Goal: Task Accomplishment & Management: Manage account settings

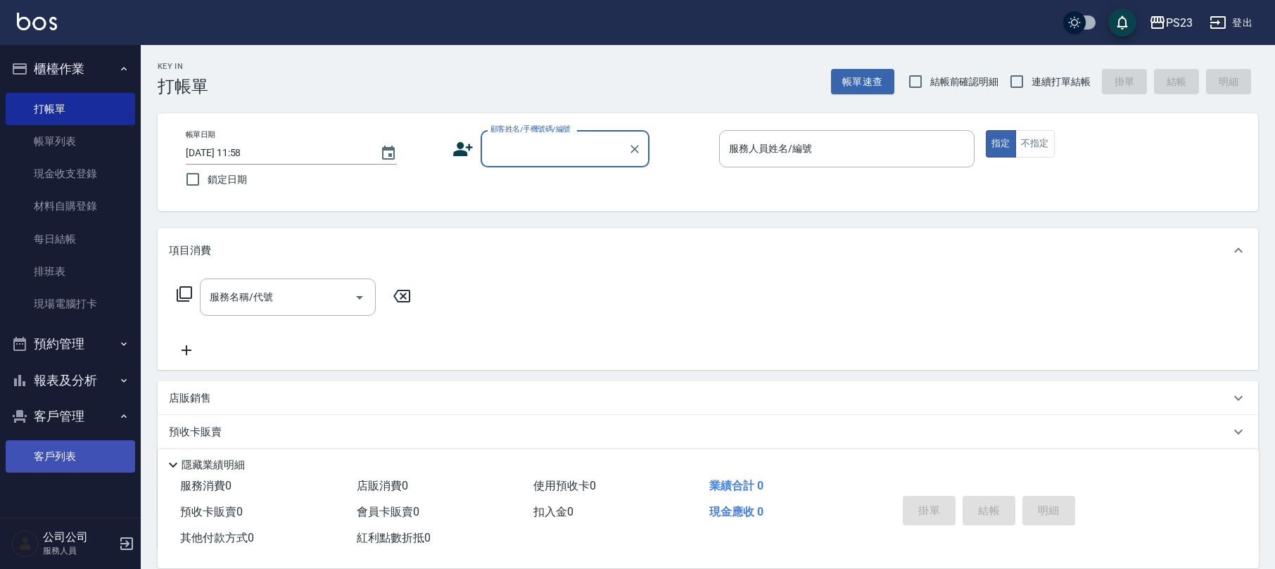
drag, startPoint x: 0, startPoint y: 0, endPoint x: 40, endPoint y: 460, distance: 461.9
click at [40, 460] on link "客戶列表" at bounding box center [70, 456] width 129 height 32
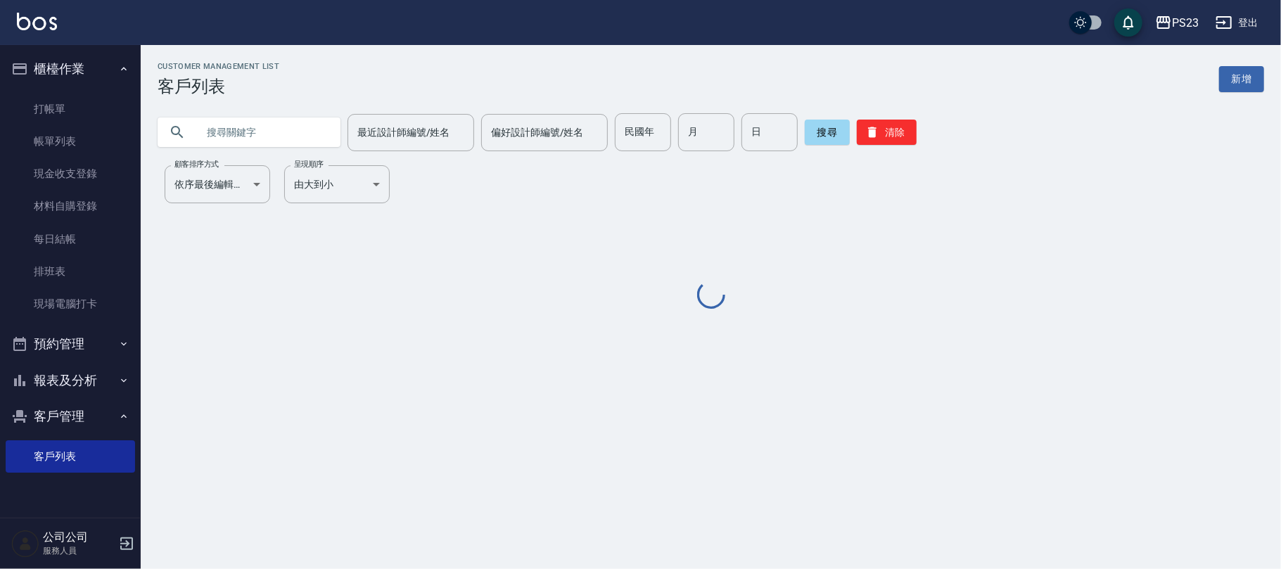
click at [250, 129] on input "text" at bounding box center [263, 132] width 132 height 38
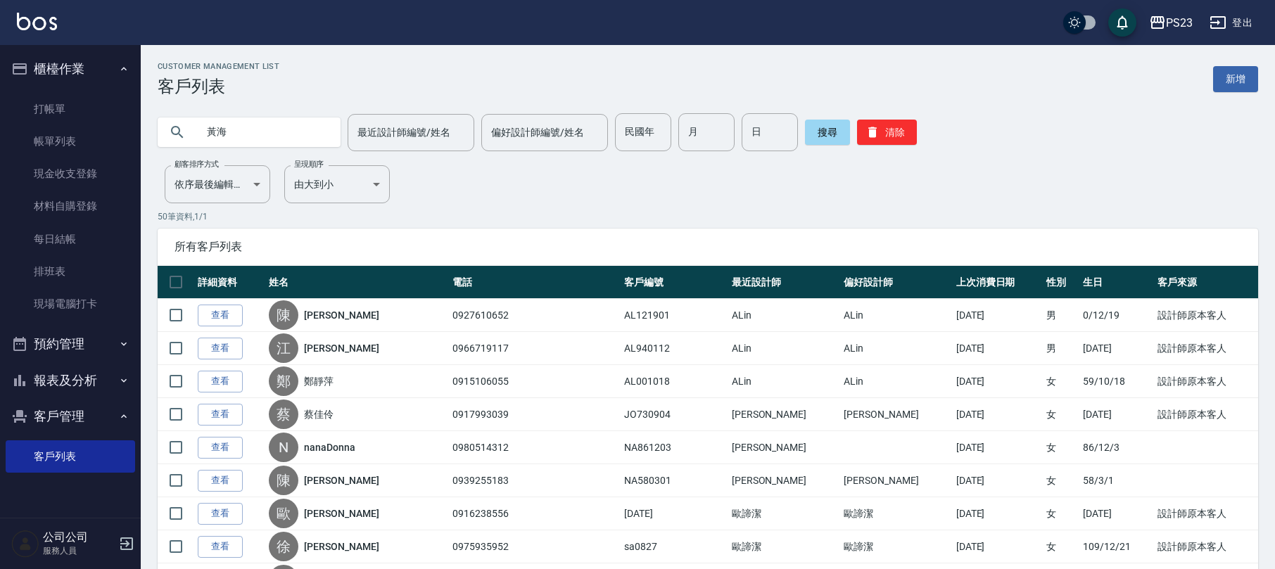
type input "黃海"
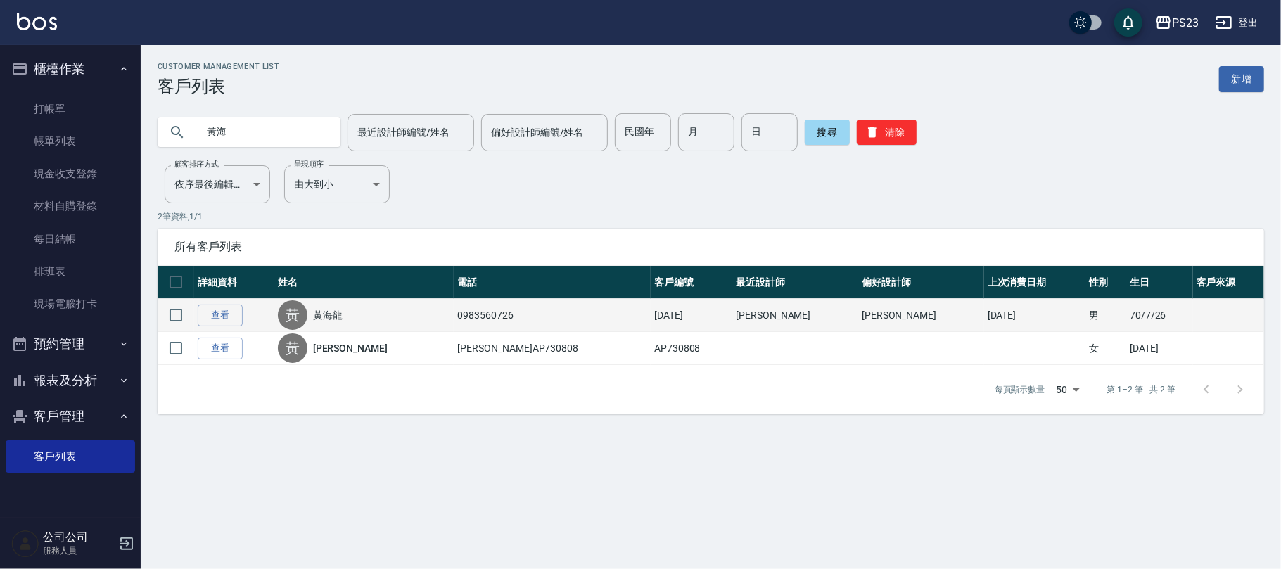
click at [370, 302] on div "黃 [PERSON_NAME]" at bounding box center [364, 315] width 173 height 30
click at [363, 310] on div "黃 [PERSON_NAME]" at bounding box center [364, 315] width 173 height 30
click at [343, 311] on link "黃海龍" at bounding box center [328, 315] width 30 height 14
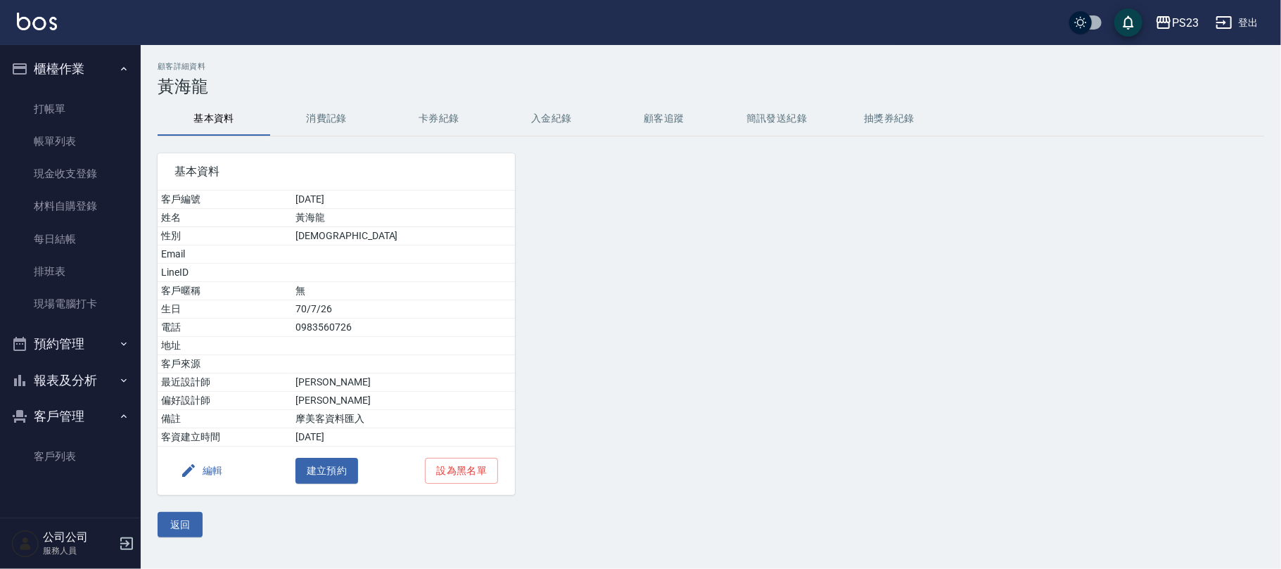
click at [329, 132] on button "消費記錄" at bounding box center [326, 119] width 113 height 34
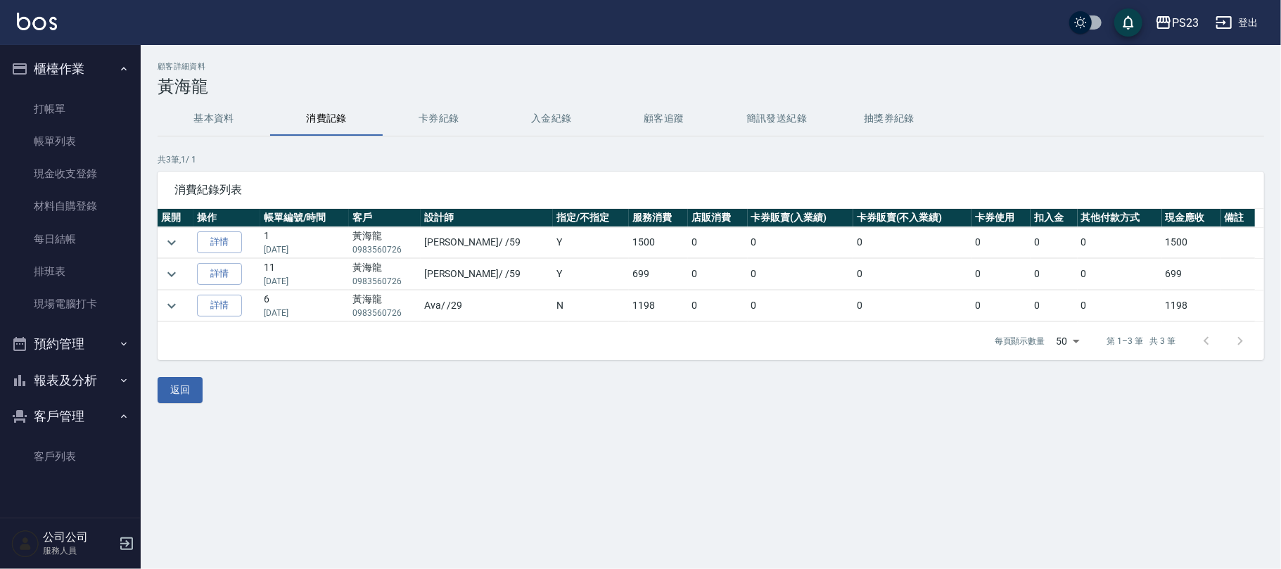
click at [229, 118] on button "基本資料" at bounding box center [214, 119] width 113 height 34
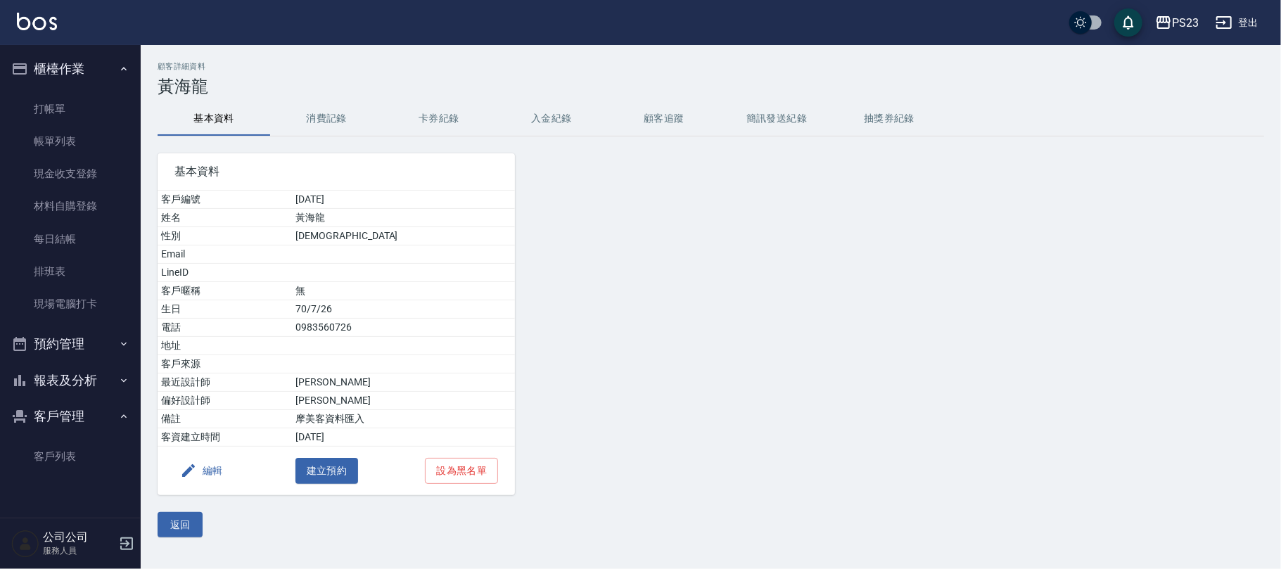
click at [454, 127] on button "卡券紀錄" at bounding box center [439, 119] width 113 height 34
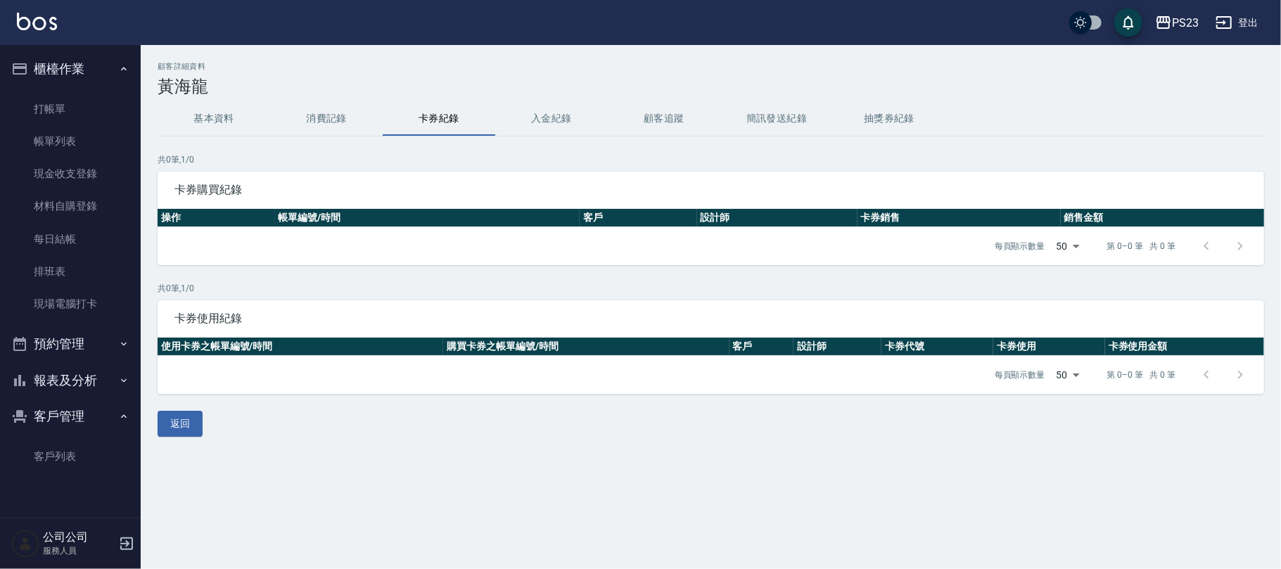
click at [310, 127] on button "消費記錄" at bounding box center [326, 119] width 113 height 34
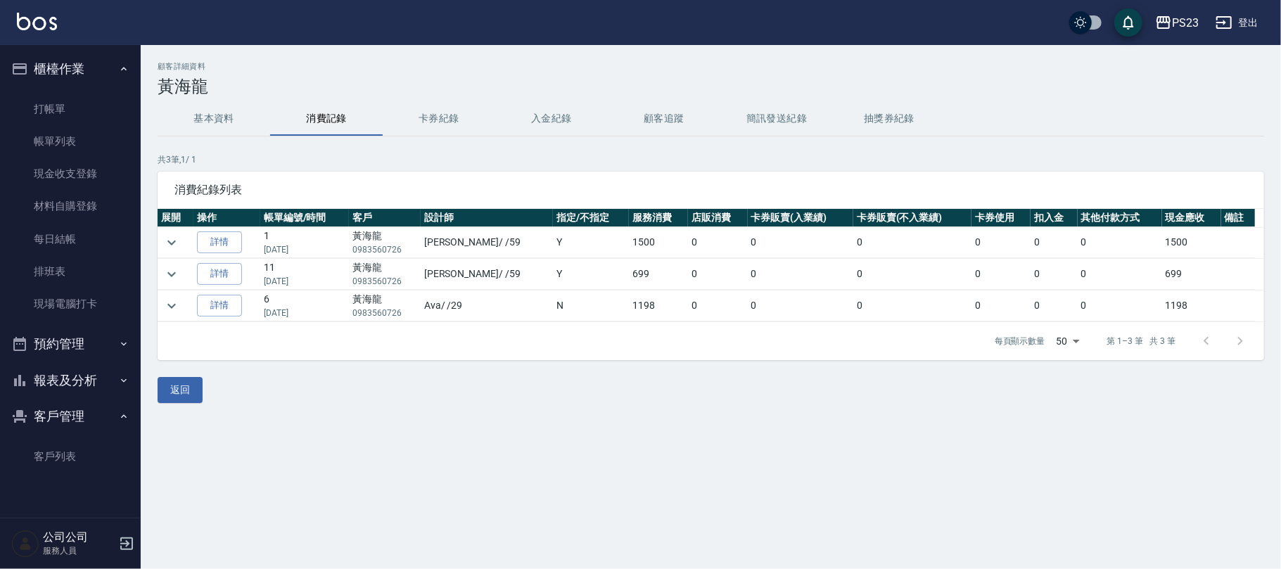
click at [223, 96] on h3 "黃海龍" at bounding box center [711, 87] width 1107 height 20
click at [220, 122] on button "基本資料" at bounding box center [214, 119] width 113 height 34
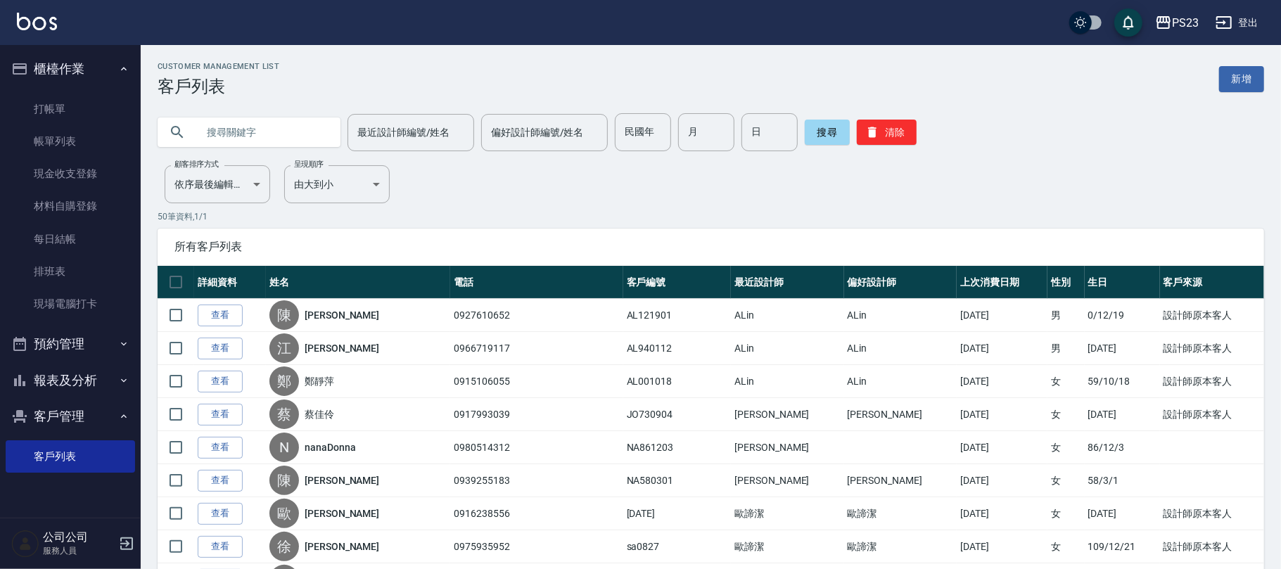
click at [248, 133] on input "text" at bounding box center [263, 132] width 132 height 38
type input "黃海"
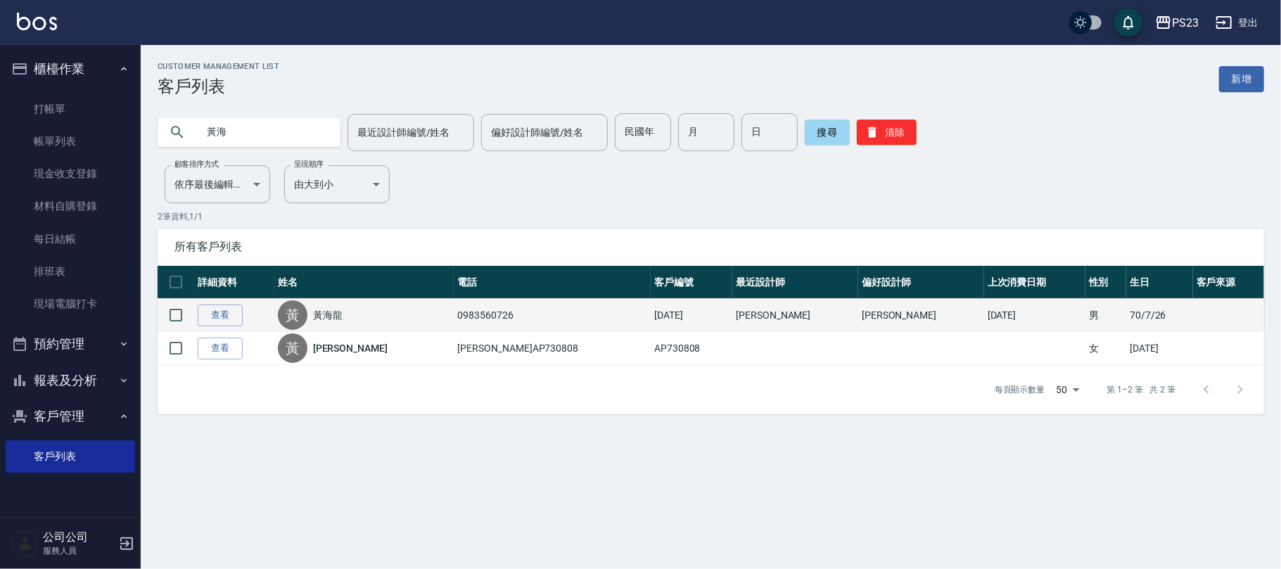
click at [343, 317] on link "黃海龍" at bounding box center [328, 315] width 30 height 14
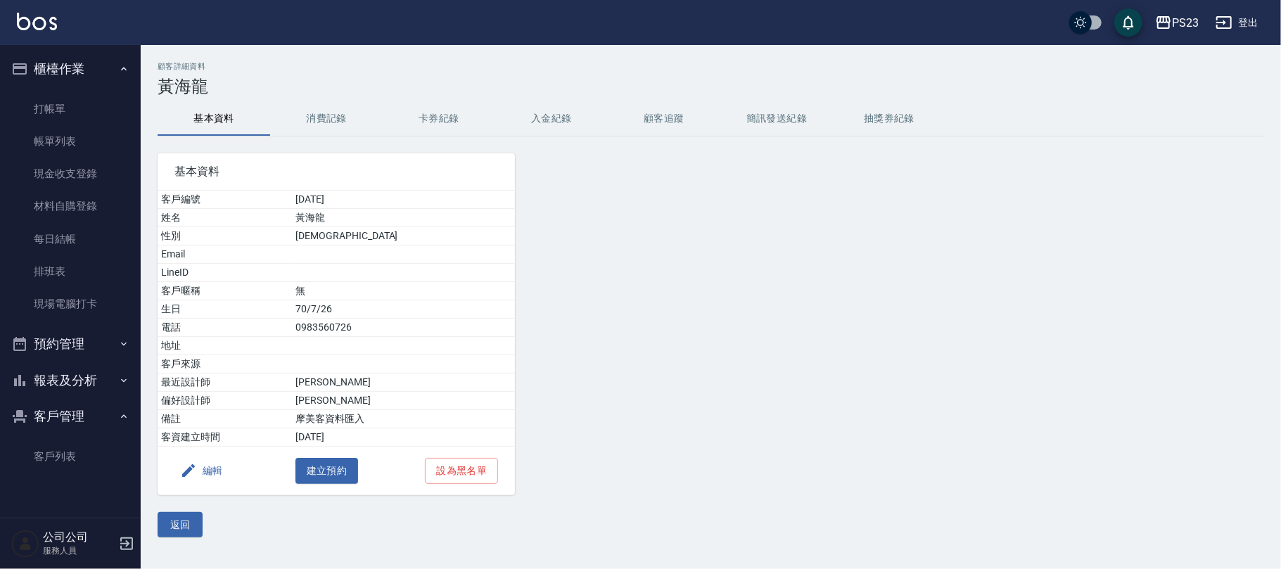
click at [299, 102] on button "消費記錄" at bounding box center [326, 119] width 113 height 34
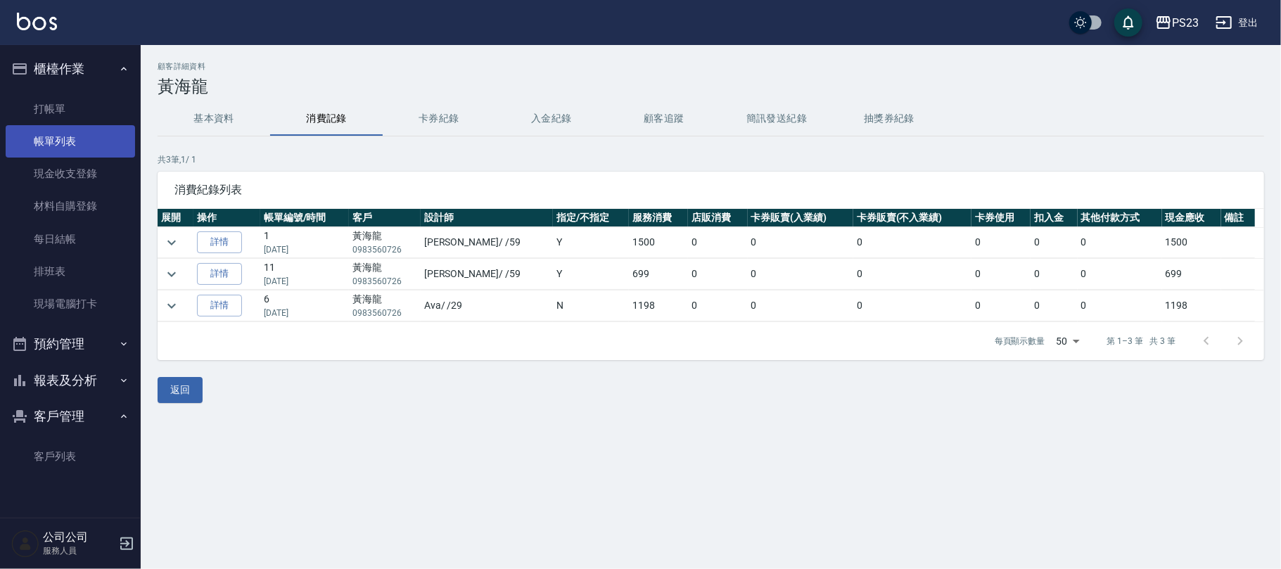
click at [86, 135] on link "帳單列表" at bounding box center [70, 141] width 129 height 32
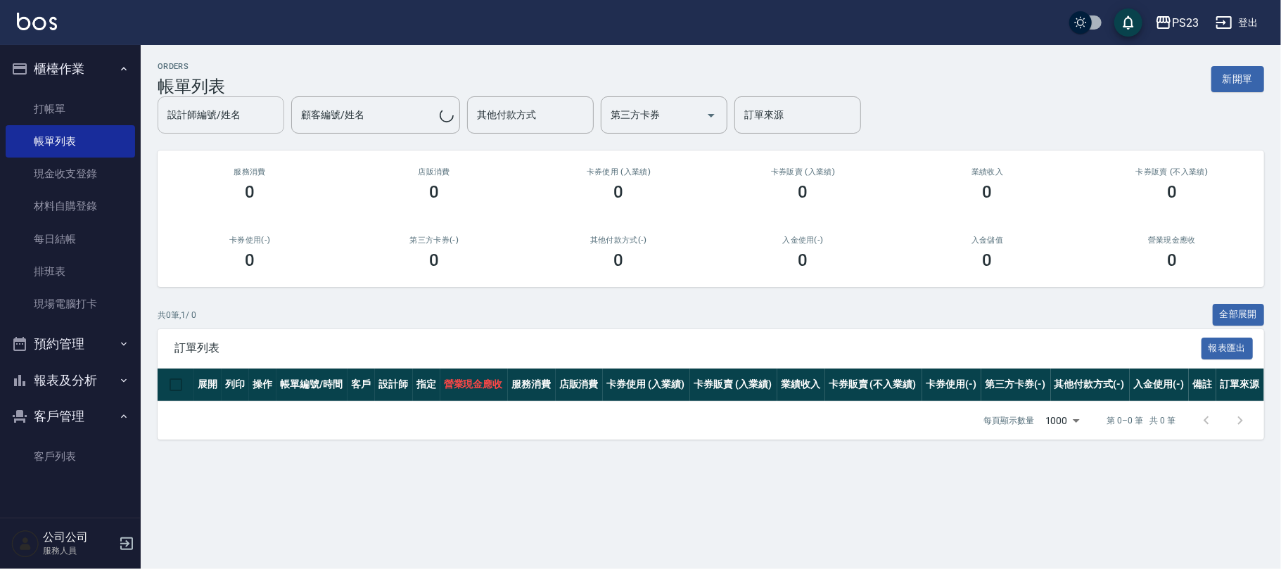
click at [217, 117] on div "設計師編號/姓名 設計師編號/姓名" at bounding box center [221, 114] width 127 height 37
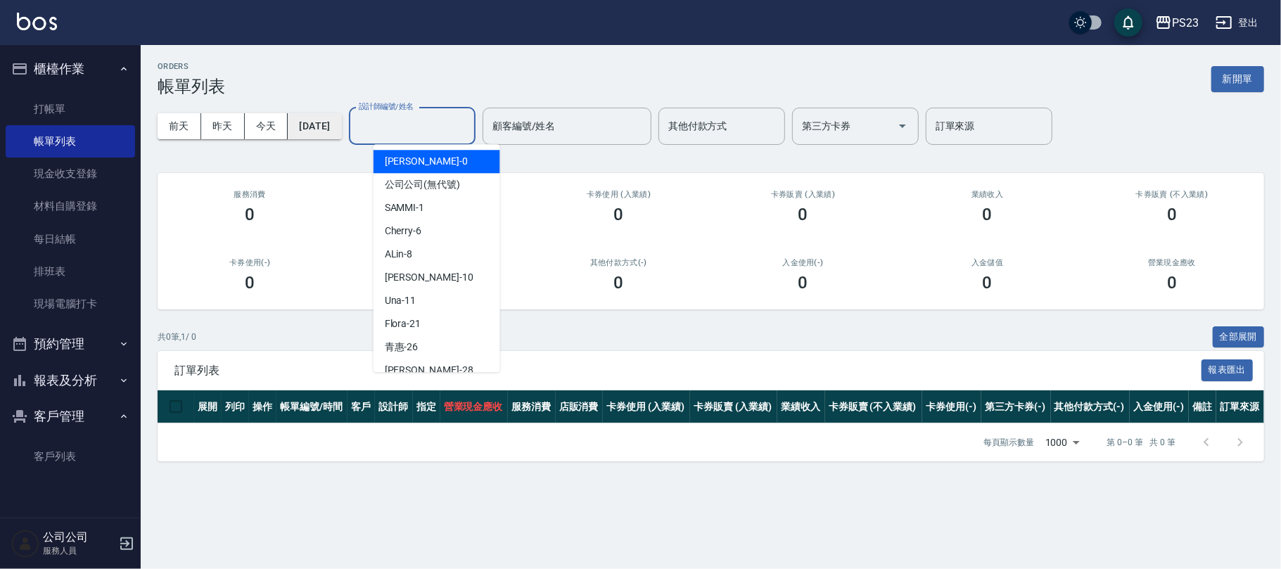
click at [324, 115] on button "[DATE]" at bounding box center [314, 126] width 53 height 26
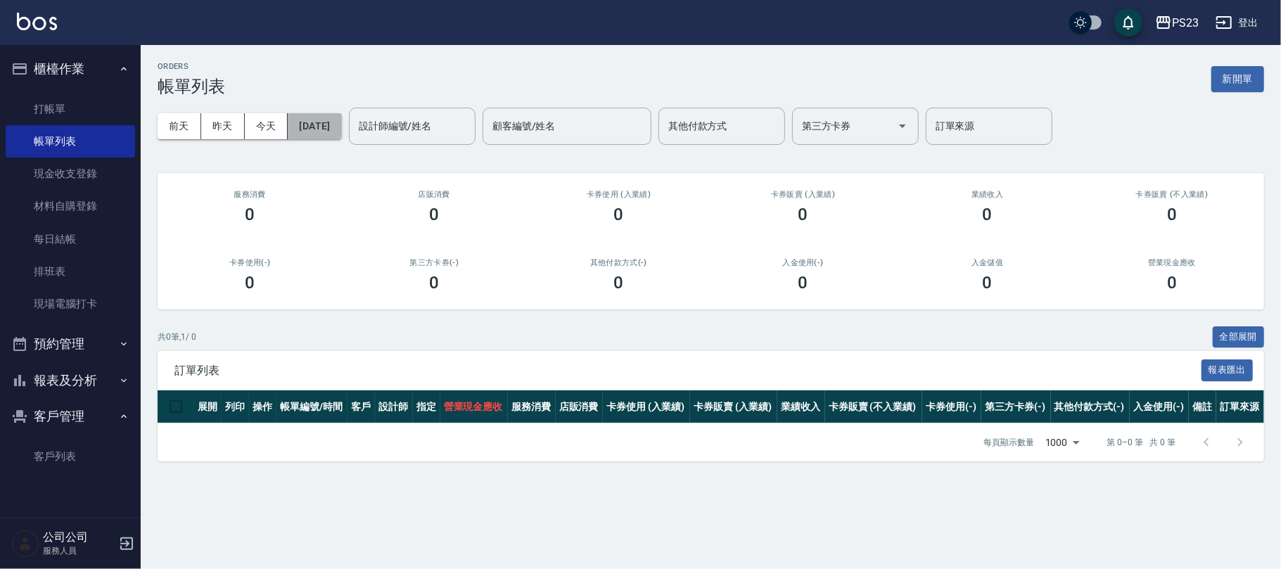
click at [327, 122] on button "[DATE]" at bounding box center [314, 126] width 53 height 26
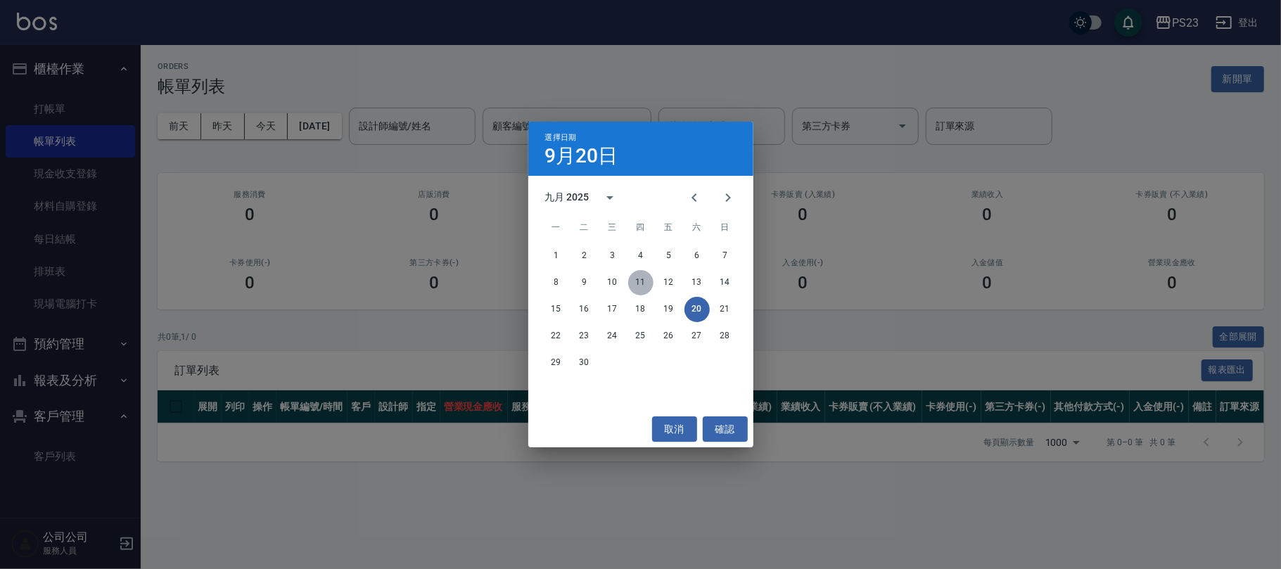
click at [640, 284] on button "11" at bounding box center [640, 282] width 25 height 25
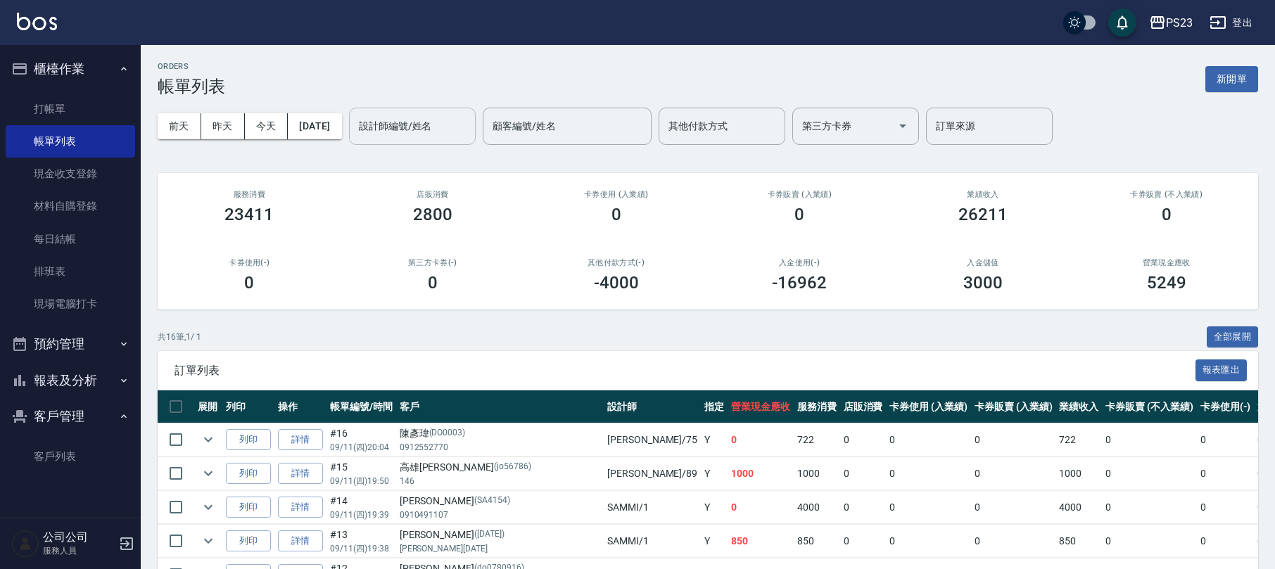
click at [459, 135] on input "設計師編號/姓名" at bounding box center [412, 126] width 114 height 25
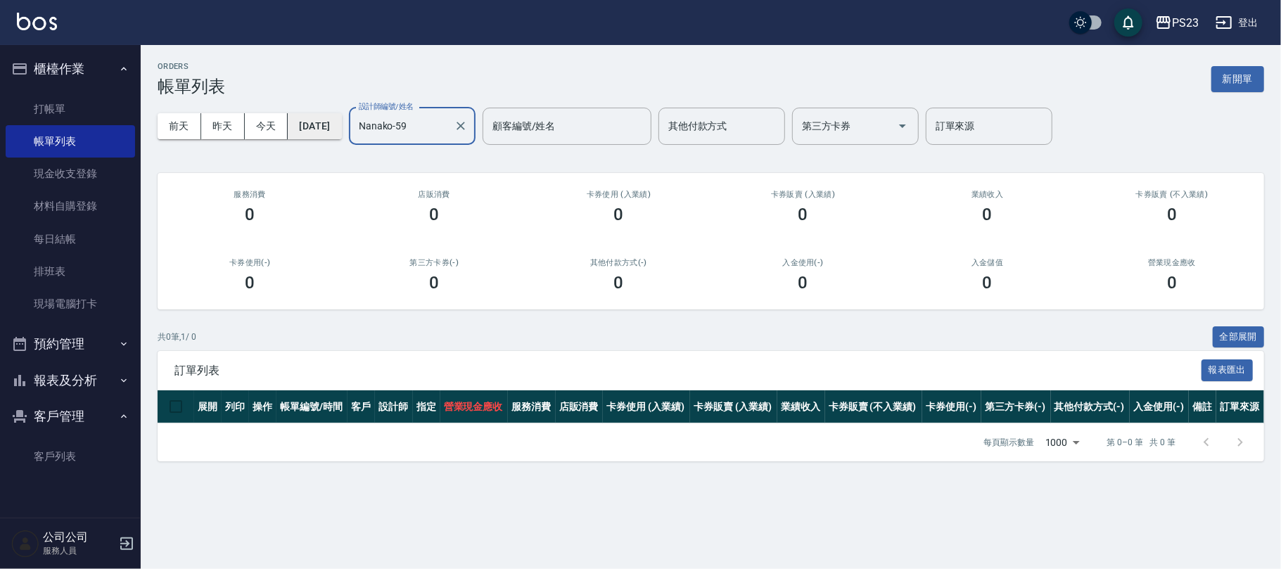
type input "Nanako-59"
click at [305, 117] on button "[DATE]" at bounding box center [314, 126] width 53 height 26
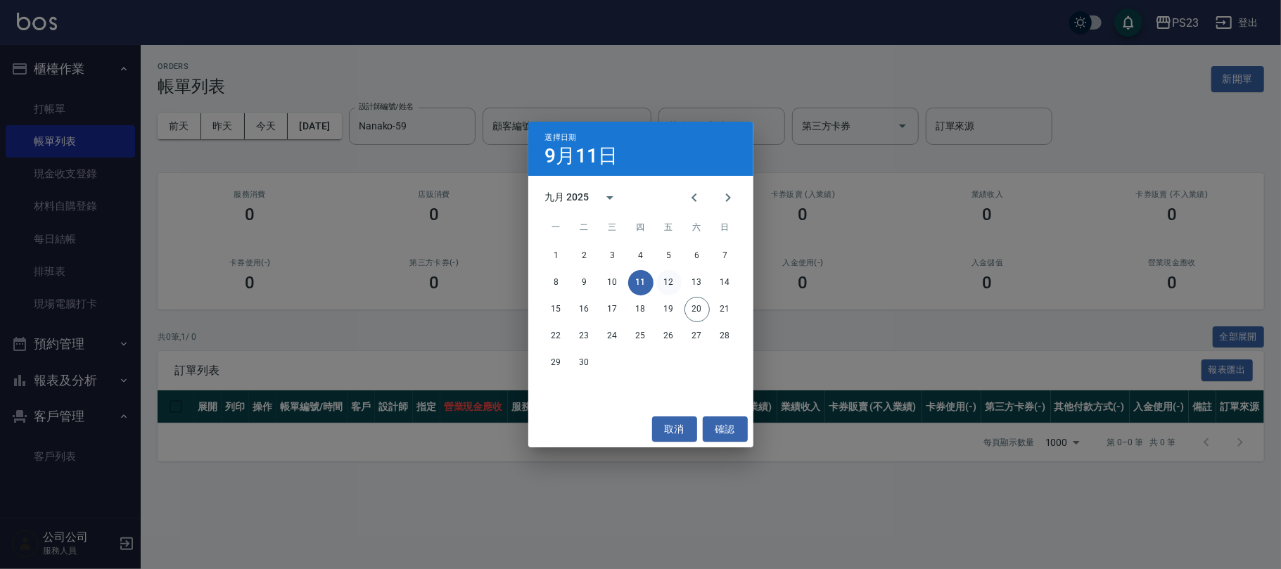
click at [668, 274] on button "12" at bounding box center [668, 282] width 25 height 25
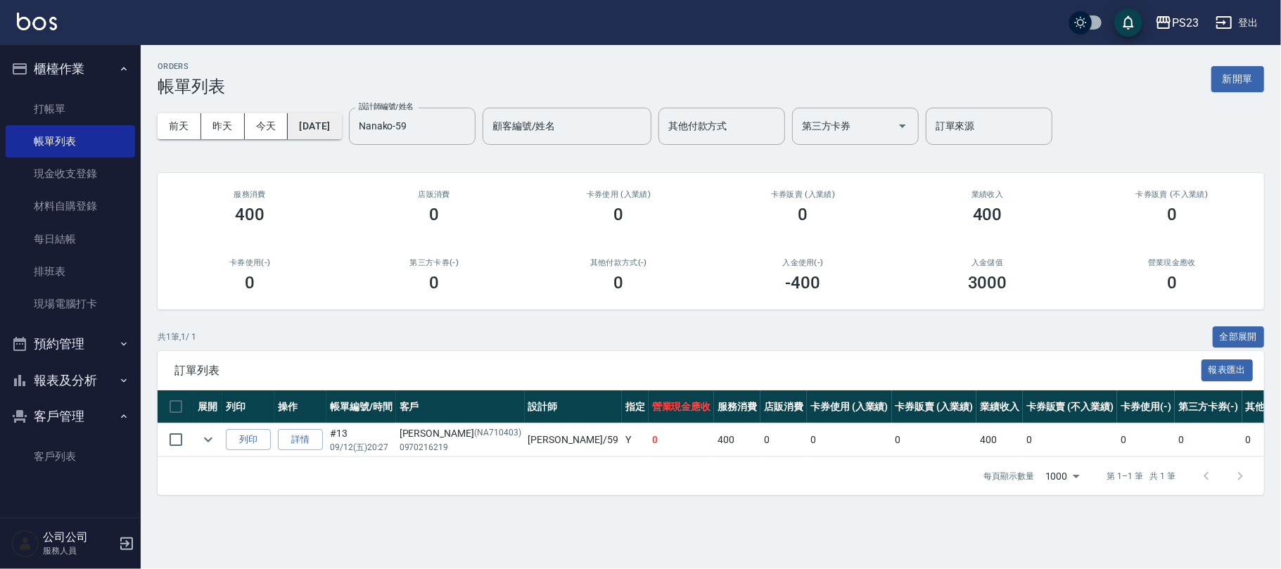
click at [341, 132] on button "[DATE]" at bounding box center [314, 126] width 53 height 26
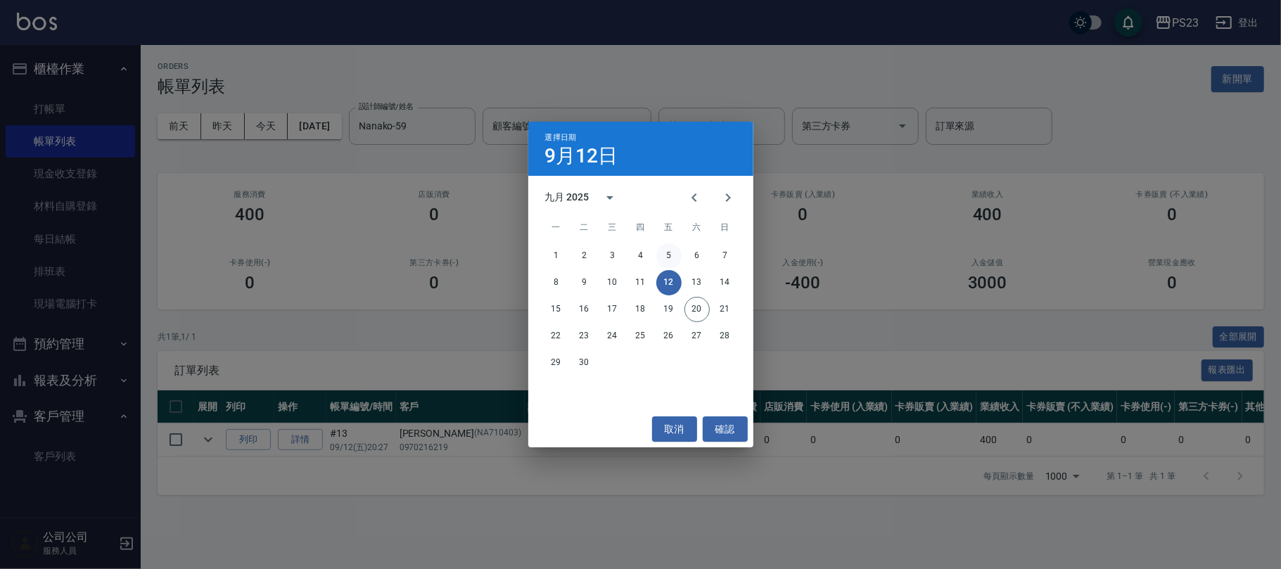
click at [674, 257] on button "5" at bounding box center [668, 255] width 25 height 25
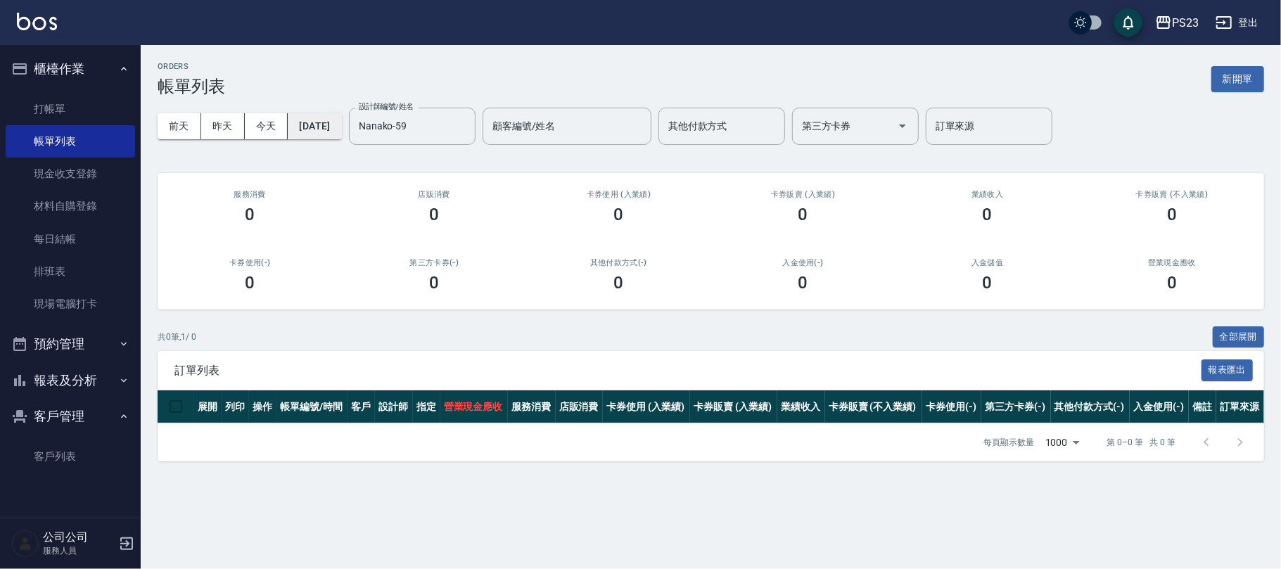
click at [336, 124] on button "[DATE]" at bounding box center [314, 126] width 53 height 26
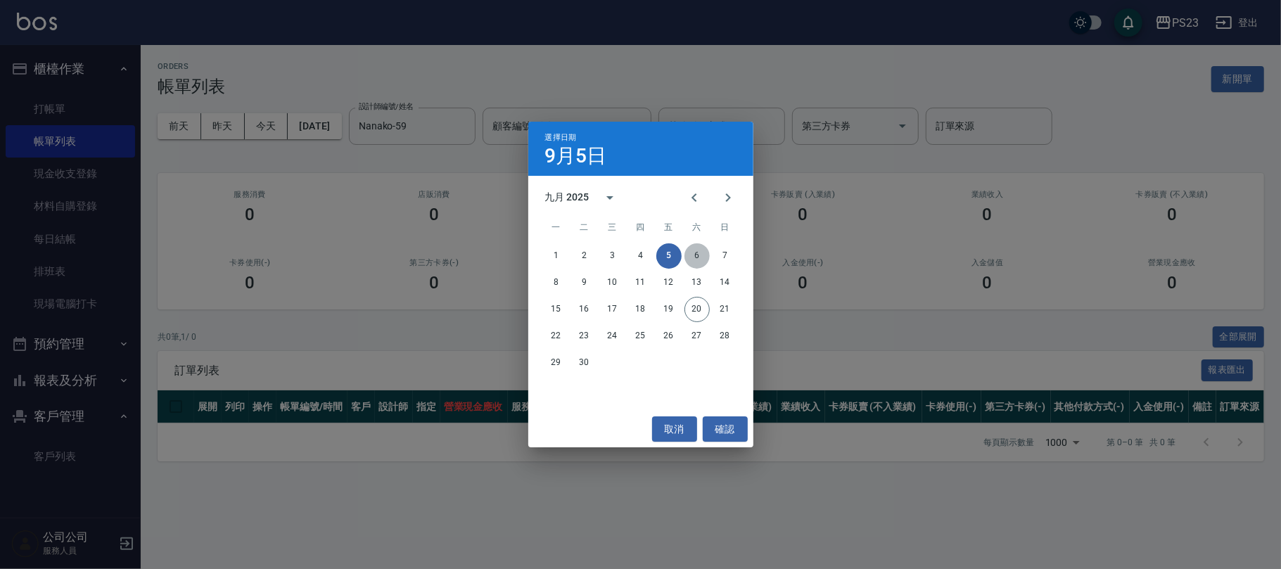
click at [701, 256] on button "6" at bounding box center [697, 255] width 25 height 25
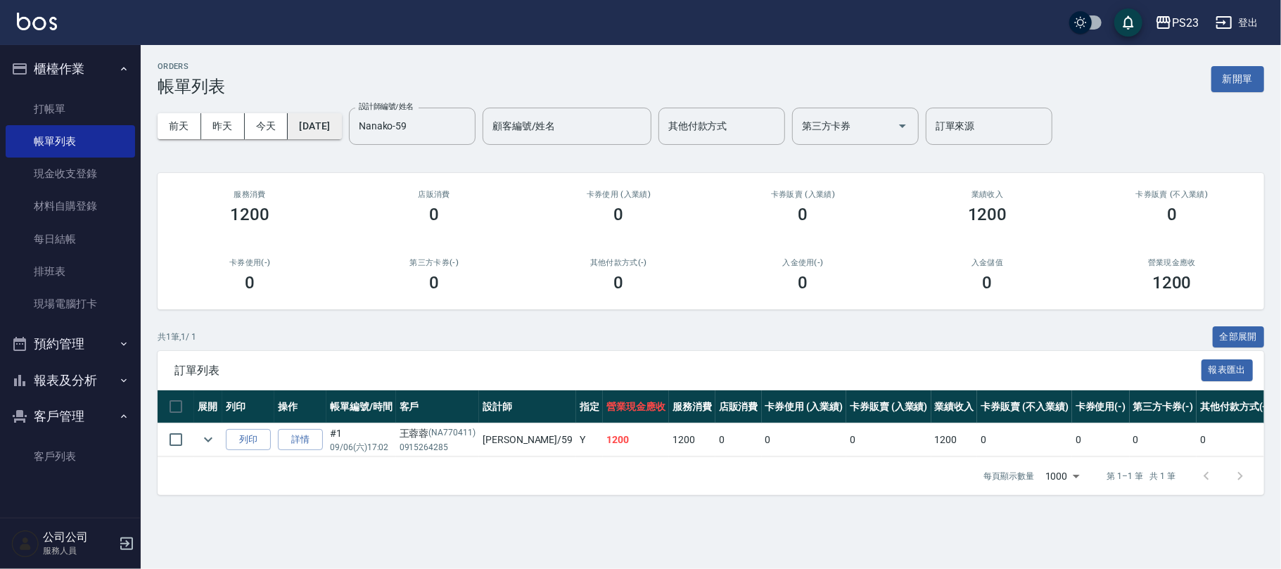
click at [308, 114] on button "[DATE]" at bounding box center [314, 126] width 53 height 26
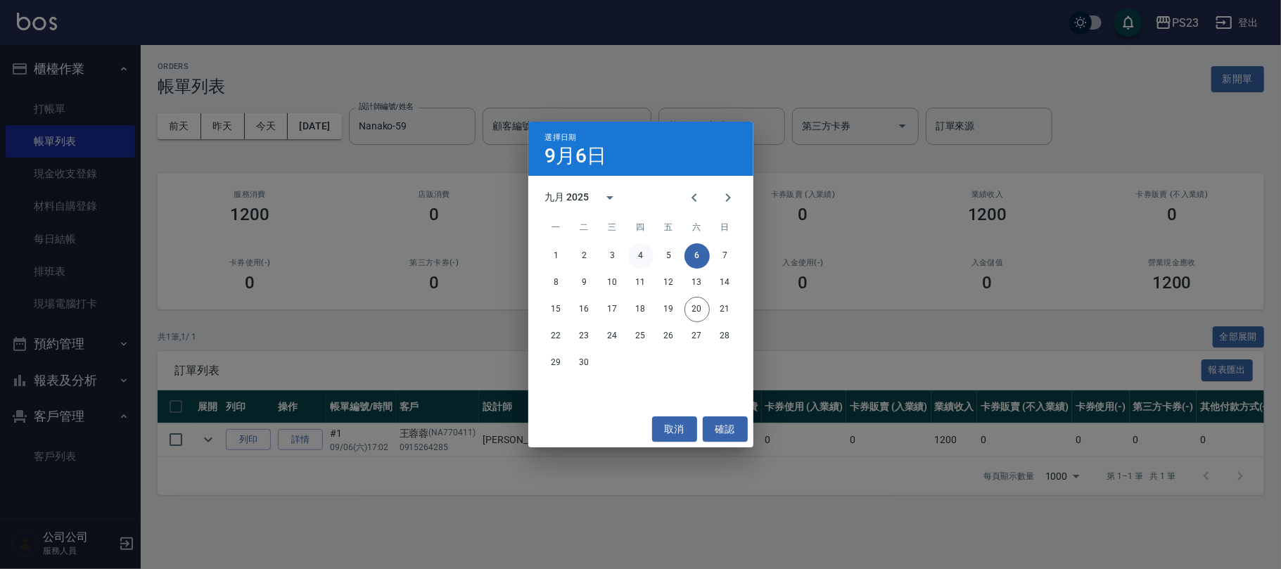
click at [643, 249] on button "4" at bounding box center [640, 255] width 25 height 25
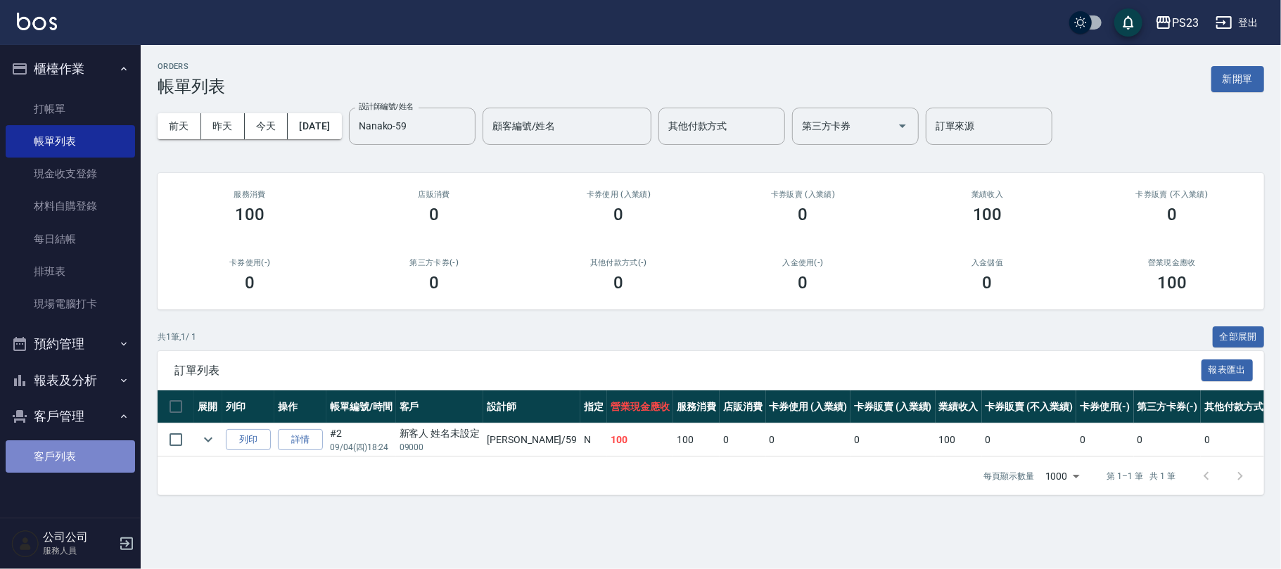
drag, startPoint x: 82, startPoint y: 453, endPoint x: 96, endPoint y: 456, distance: 14.4
click at [84, 452] on link "客戶列表" at bounding box center [70, 456] width 129 height 32
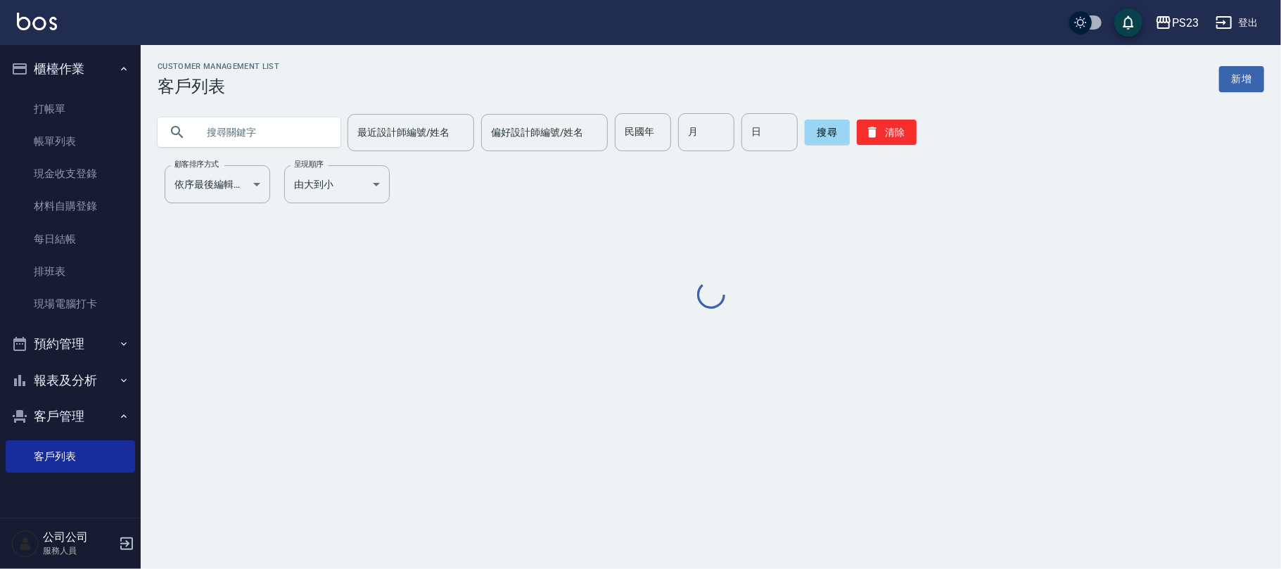
click at [265, 152] on div "Customer Management List 客戶列表 新增 最近設計師編號/姓名 最近設計師編號/姓名 偏好設計師編號/姓名 偏好設計師編號/姓名 民國…" at bounding box center [711, 187] width 1141 height 250
click at [271, 131] on input "text" at bounding box center [263, 132] width 132 height 38
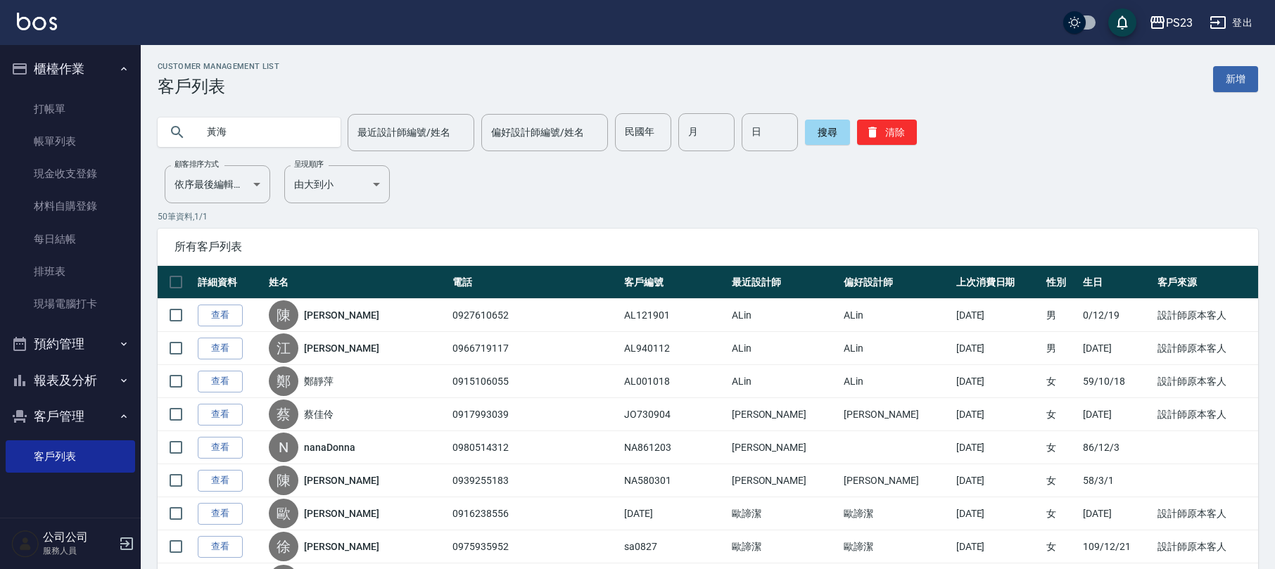
type input "黃海"
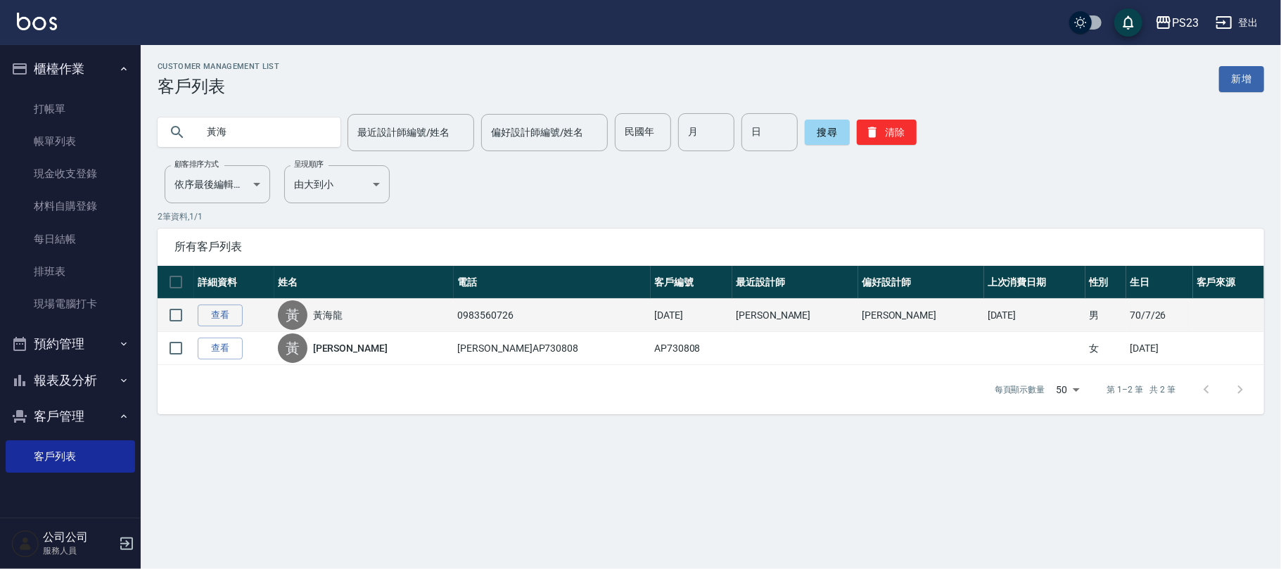
click at [343, 318] on link "黃海龍" at bounding box center [328, 315] width 30 height 14
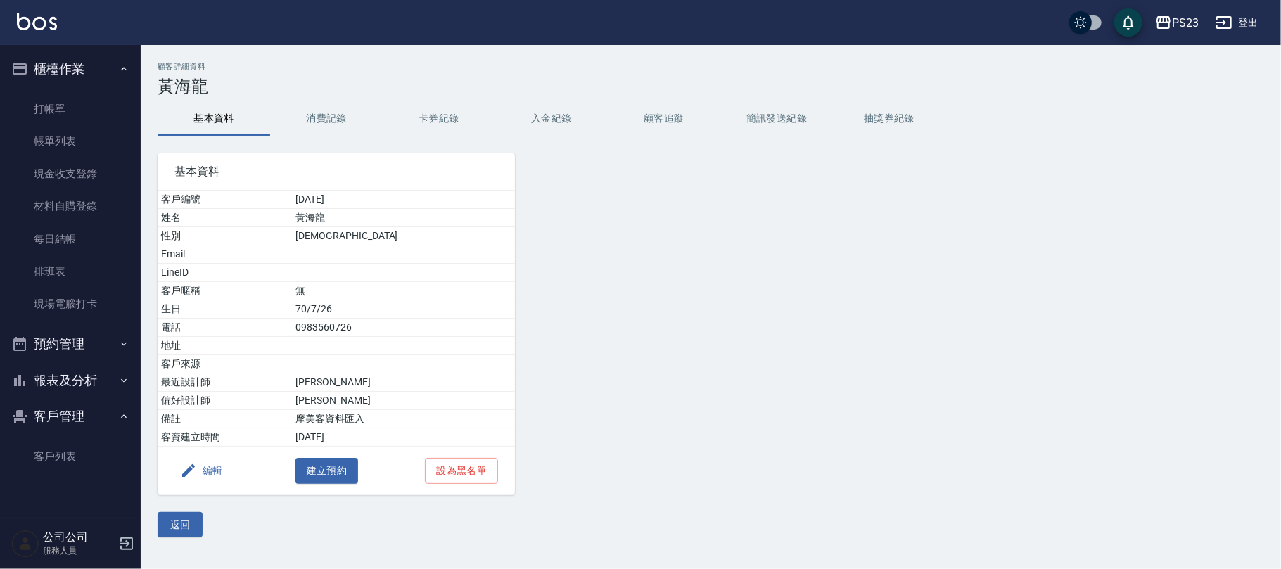
click at [201, 463] on div "編輯 建立預約 設為黑名單" at bounding box center [336, 471] width 357 height 49
click at [203, 463] on button "編輯" at bounding box center [201, 471] width 54 height 26
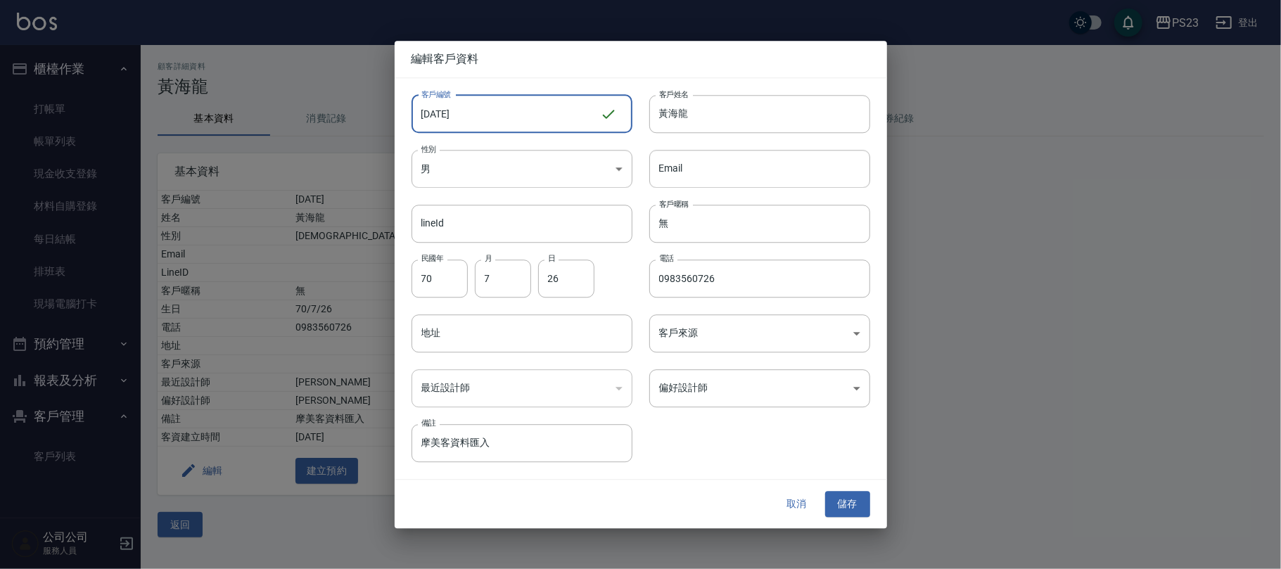
drag, startPoint x: 433, startPoint y: 110, endPoint x: 381, endPoint y: 113, distance: 52.9
click at [381, 113] on div "編輯客戶資料 客戶編號 [DATE] ​ 客戶編號 客戶姓名 [PERSON_NAME] 客戶姓名 性別 男 [DEMOGRAPHIC_DATA] 性別 Em…" at bounding box center [640, 284] width 1281 height 569
type input "NA700726"
click at [547, 395] on div "​" at bounding box center [522, 388] width 221 height 38
click at [735, 395] on body "PS23 登出 櫃檯作業 打帳單 帳單列表 現金收支登錄 材料自購登錄 每日結帳 排班表 現場電腦打卡 預約管理 預約管理 單日預約紀錄 單週預約紀錄 報表及…" at bounding box center [640, 284] width 1281 height 569
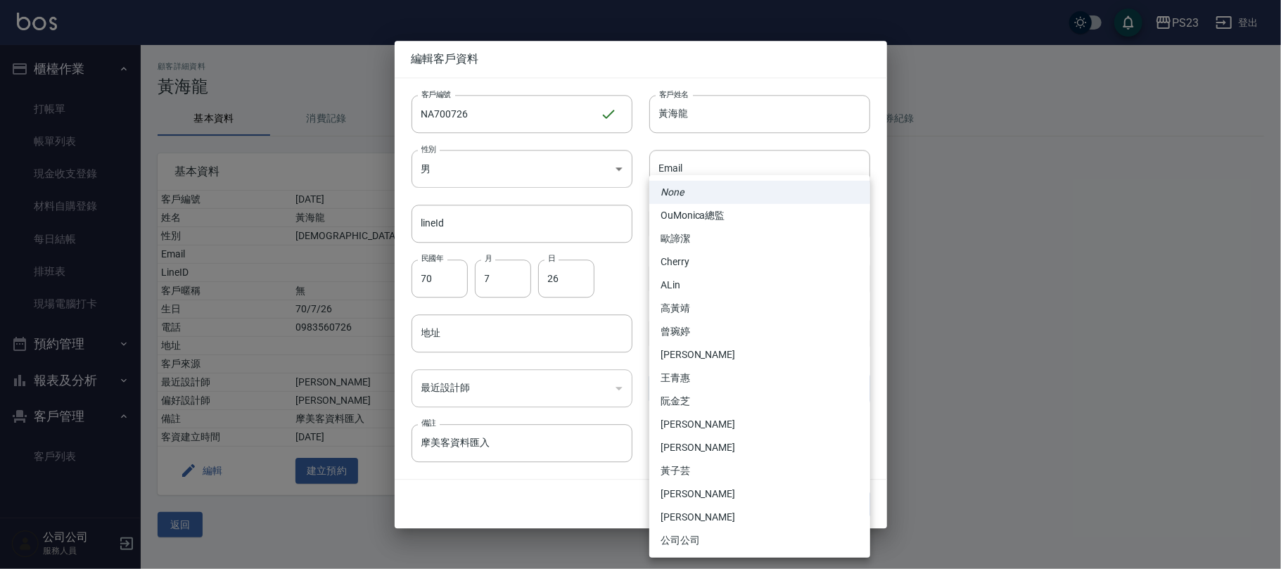
click at [710, 445] on li "[PERSON_NAME]" at bounding box center [759, 447] width 221 height 23
type input "d96505ad-0246-4717-b621-7a1399777111"
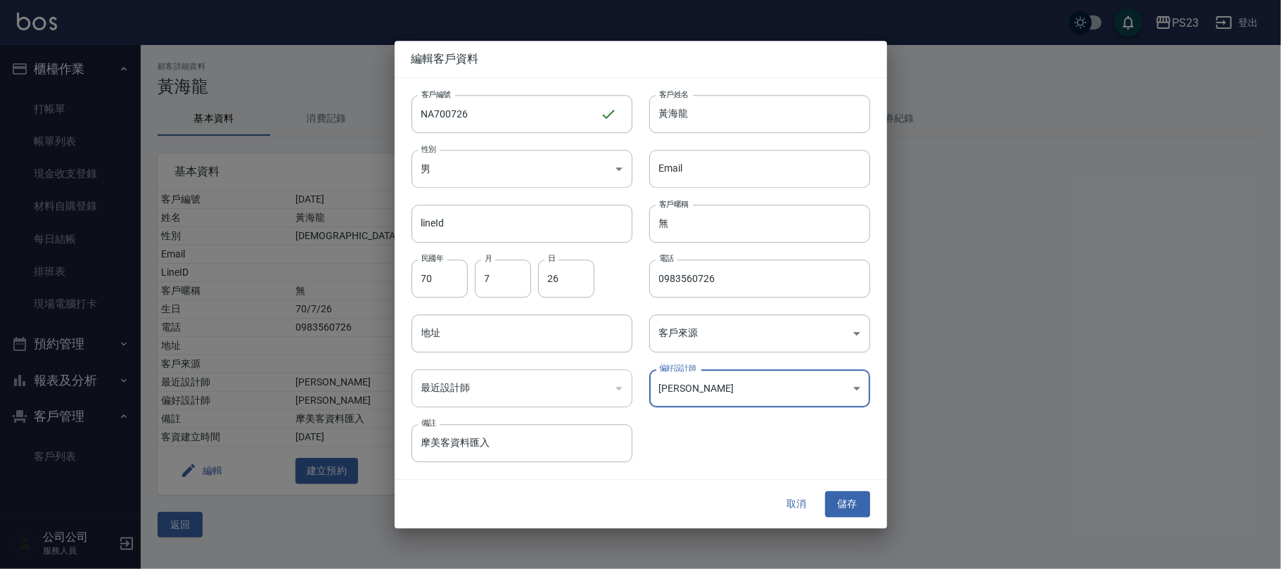
click at [524, 393] on div "​" at bounding box center [522, 388] width 221 height 38
click at [442, 390] on div "​" at bounding box center [522, 388] width 221 height 38
click at [848, 514] on button "儲存" at bounding box center [847, 505] width 45 height 26
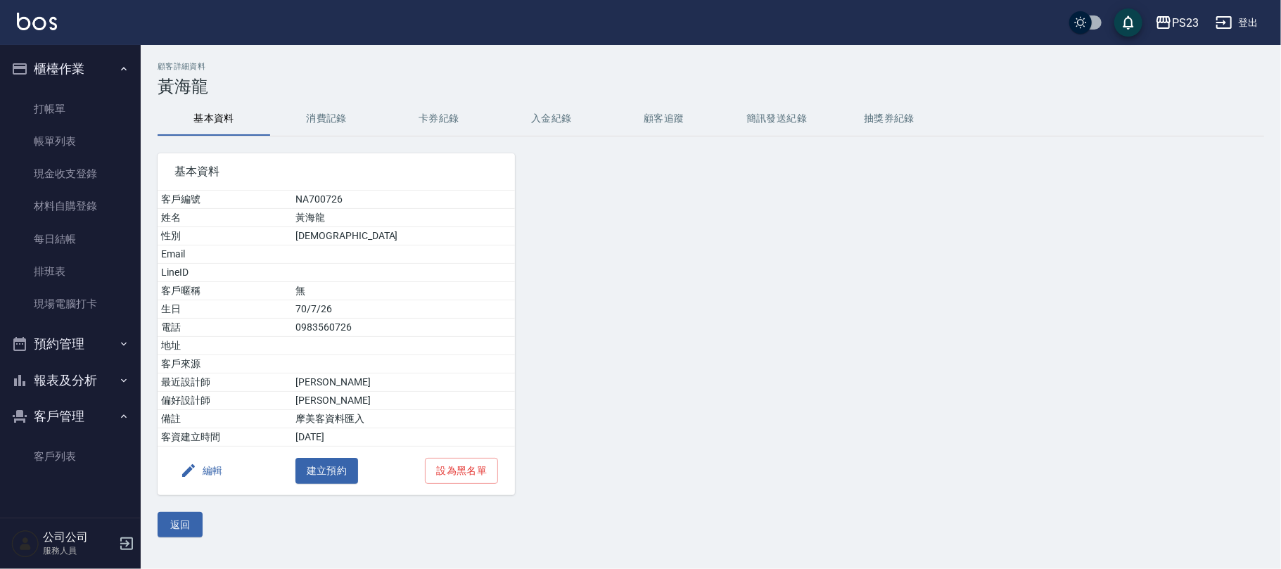
click at [198, 479] on button "編輯" at bounding box center [201, 471] width 54 height 26
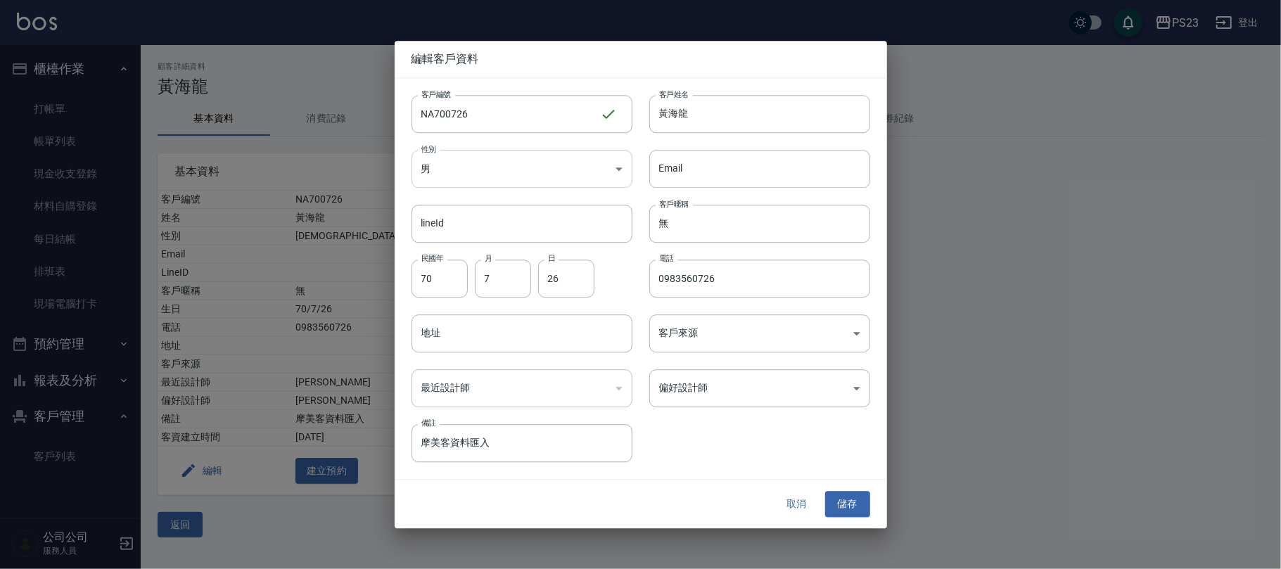
click at [443, 177] on body "PS23 登出 櫃檯作業 打帳單 帳單列表 現金收支登錄 材料自購登錄 每日結帳 排班表 現場電腦打卡 預約管理 預約管理 單日預約紀錄 單週預約紀錄 報表及…" at bounding box center [640, 284] width 1281 height 569
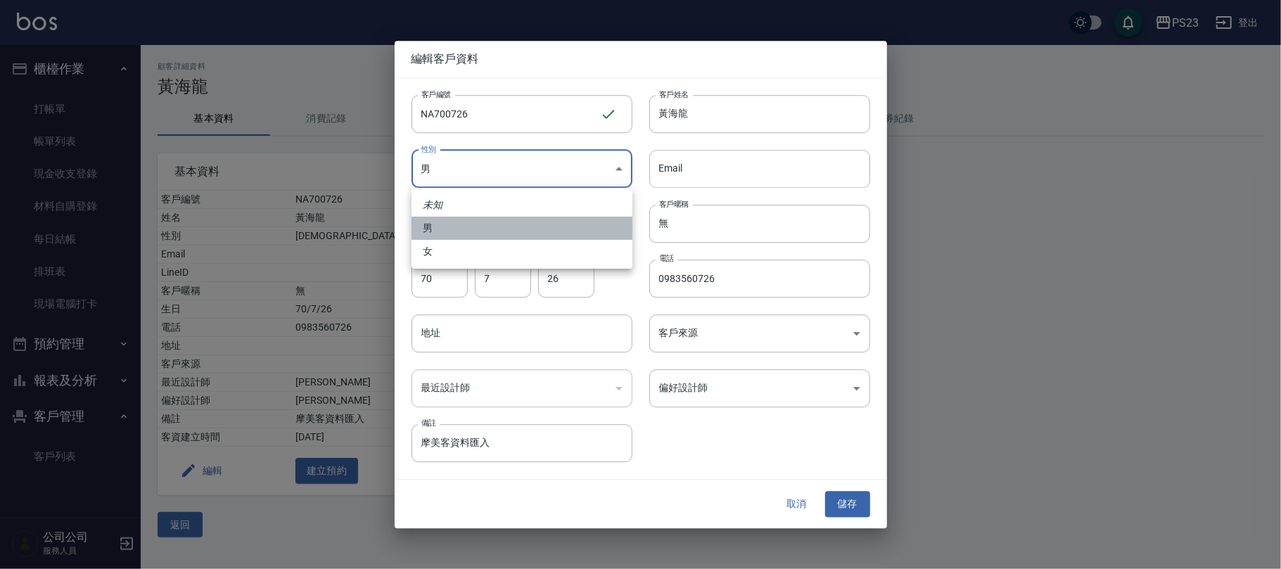
click at [479, 234] on li "男" at bounding box center [522, 228] width 221 height 23
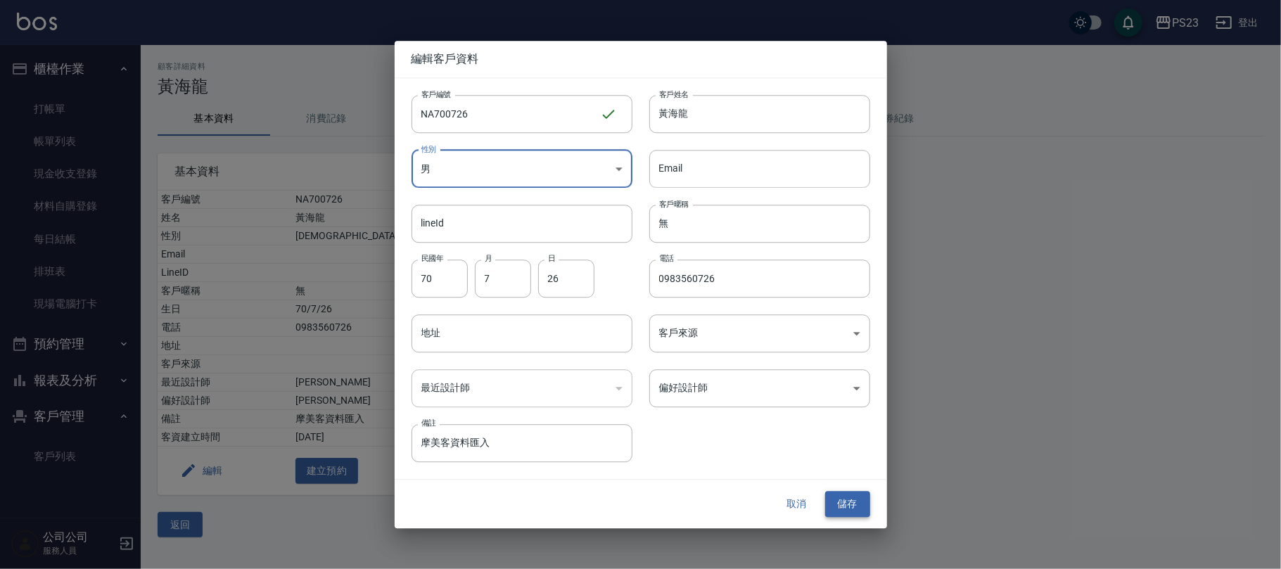
click at [853, 504] on button "儲存" at bounding box center [847, 505] width 45 height 26
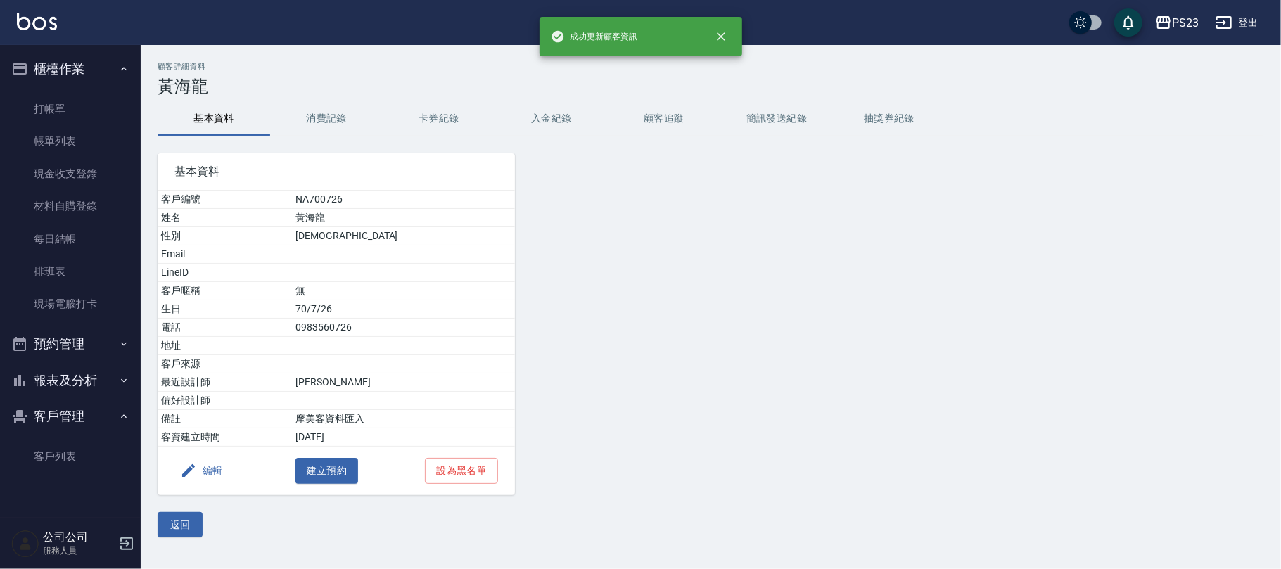
click at [766, 393] on div at bounding box center [655, 315] width 281 height 359
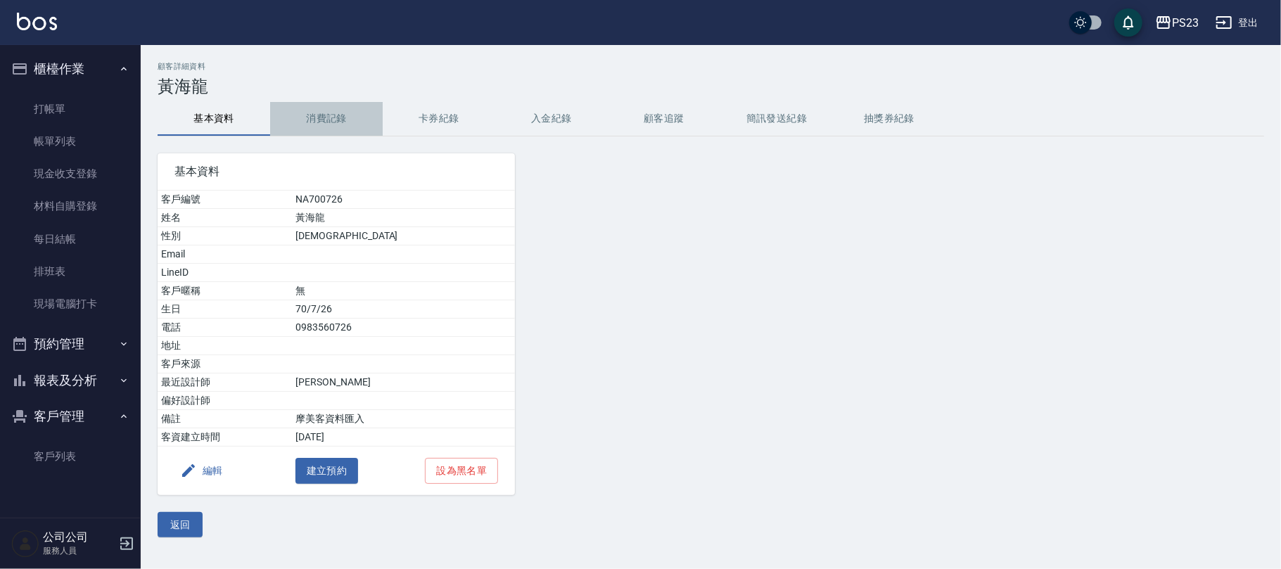
click at [335, 113] on button "消費記錄" at bounding box center [326, 119] width 113 height 34
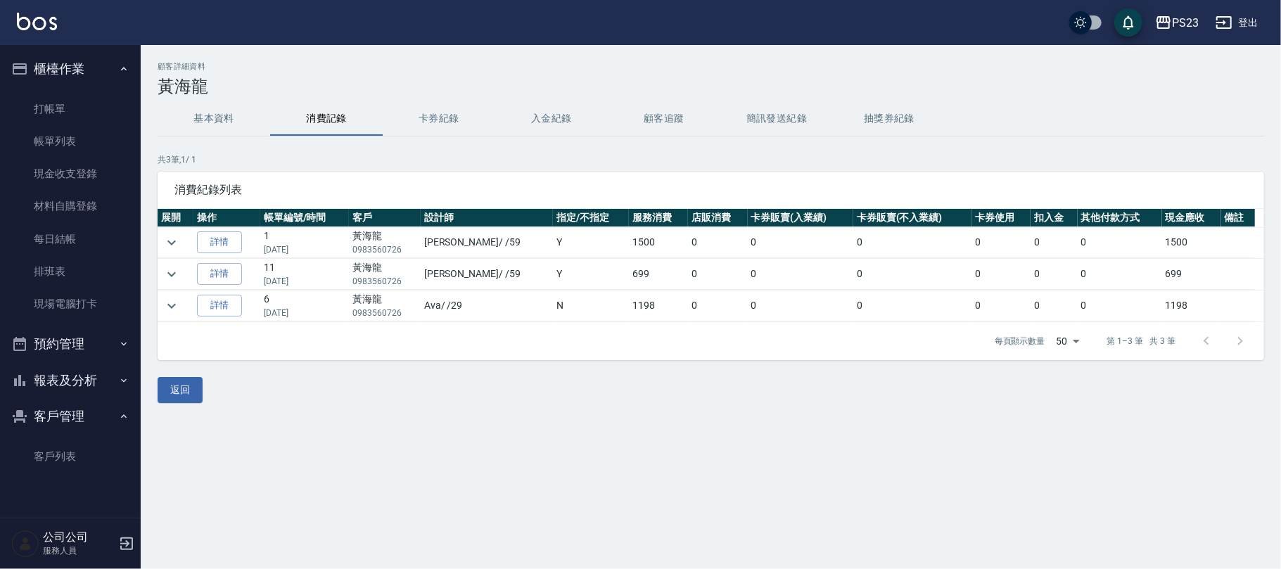
click at [447, 114] on button "卡券紀錄" at bounding box center [439, 119] width 113 height 34
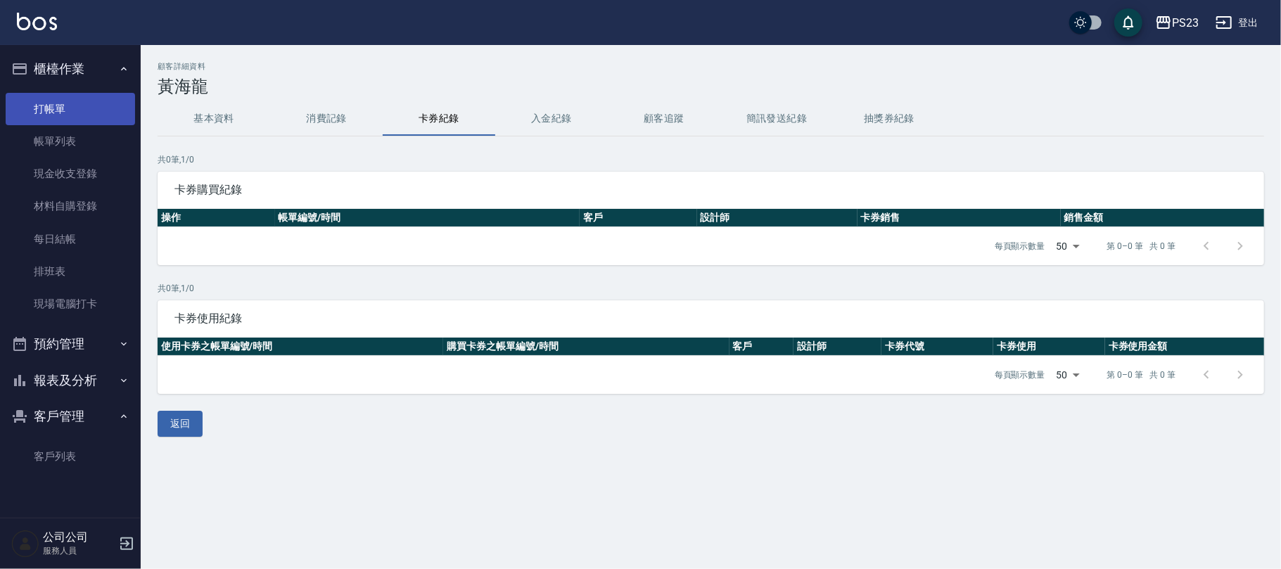
click at [77, 114] on link "打帳單" at bounding box center [70, 109] width 129 height 32
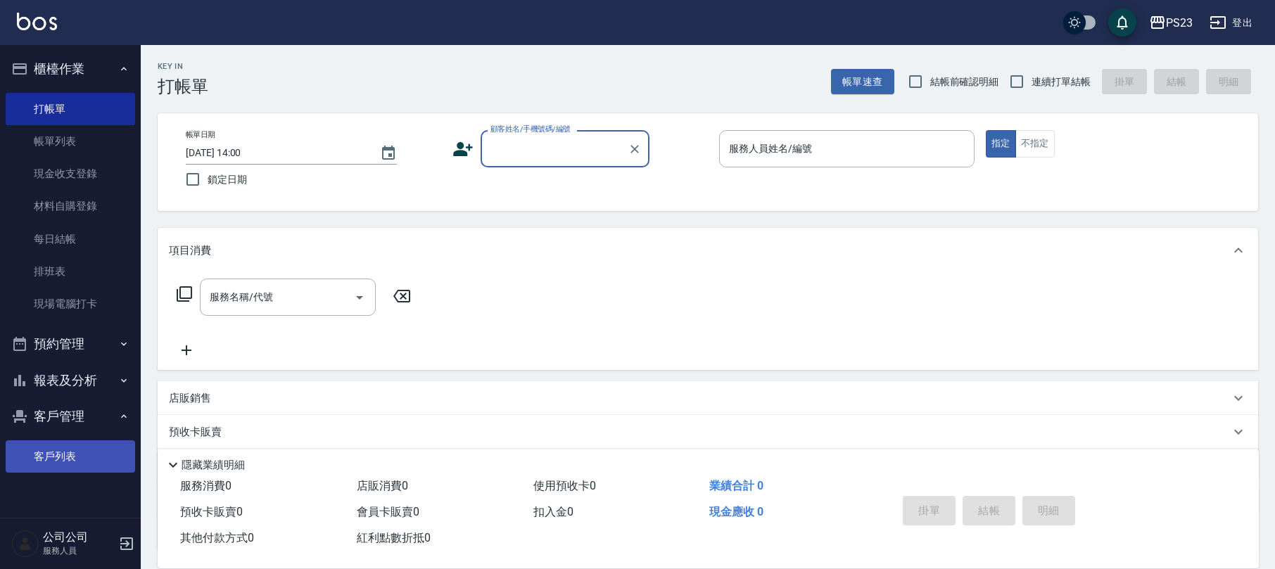
click at [51, 460] on link "客戶列表" at bounding box center [70, 456] width 129 height 32
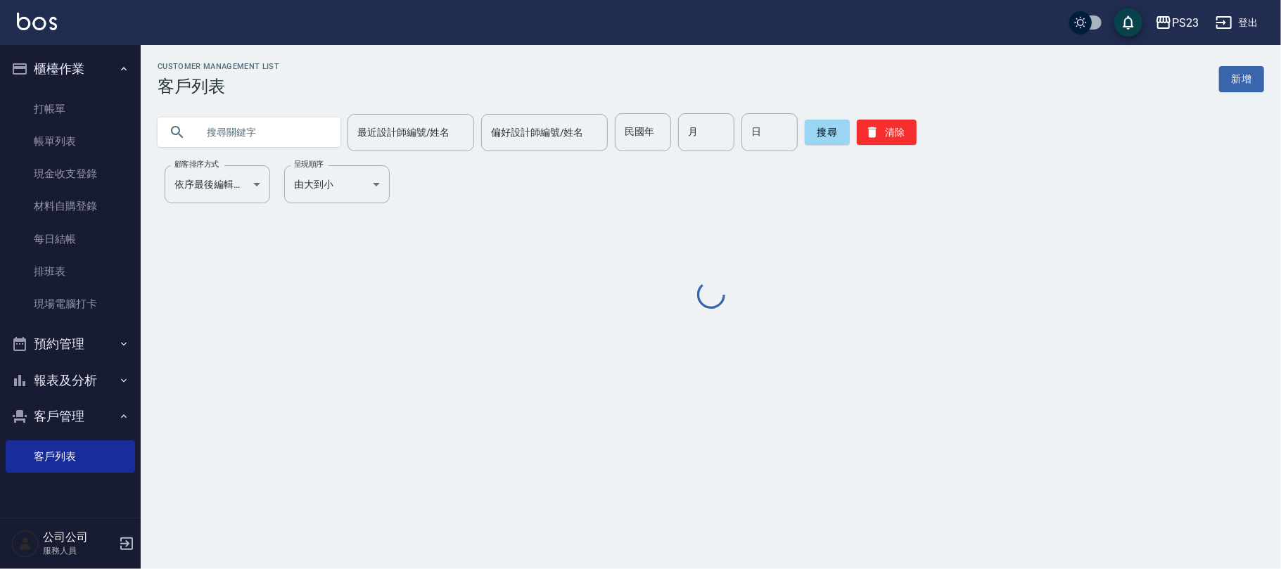
click at [248, 139] on input "text" at bounding box center [263, 132] width 132 height 38
type input "保"
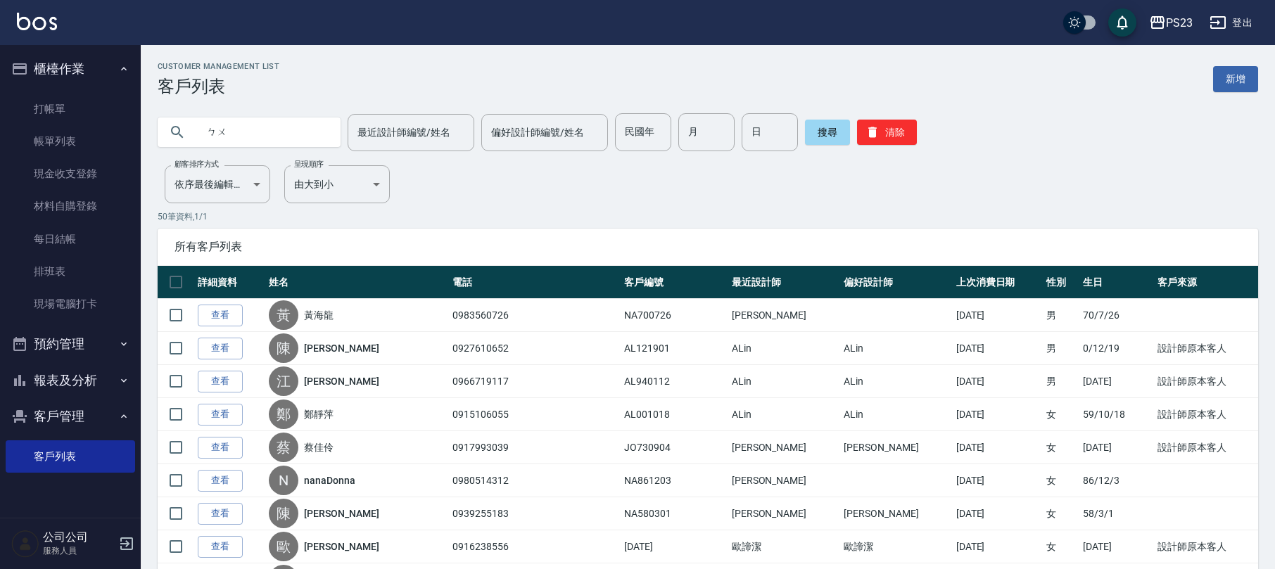
type input "ㄅ"
type input "[PERSON_NAME]"
click at [818, 124] on button "搜尋" at bounding box center [827, 132] width 45 height 25
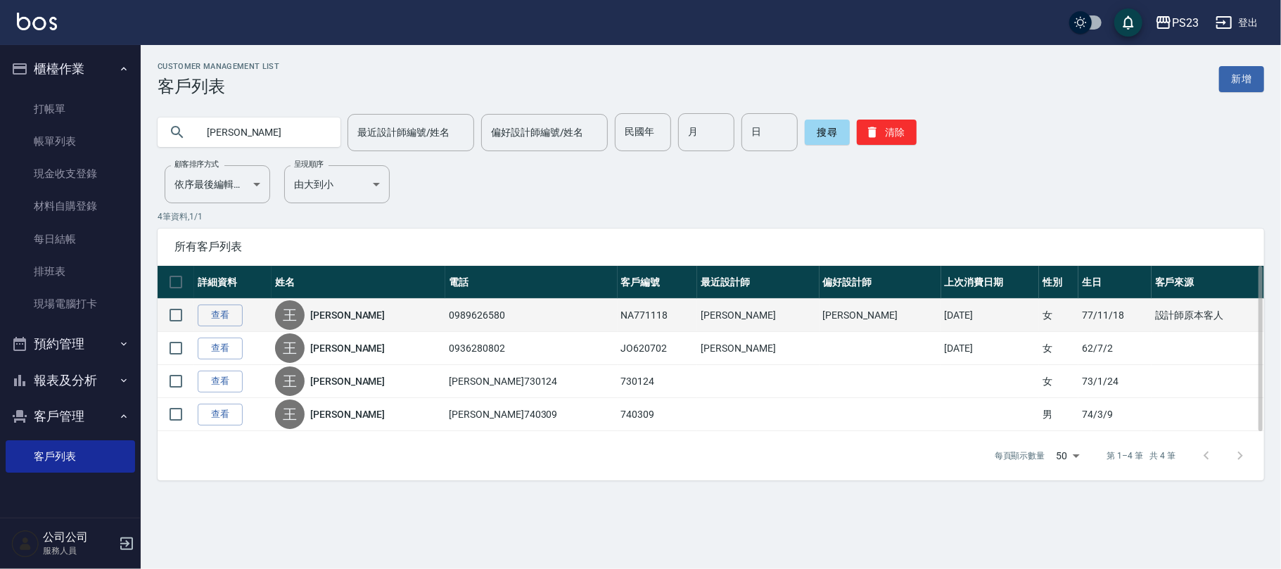
click at [350, 310] on link "[PERSON_NAME]" at bounding box center [347, 315] width 75 height 14
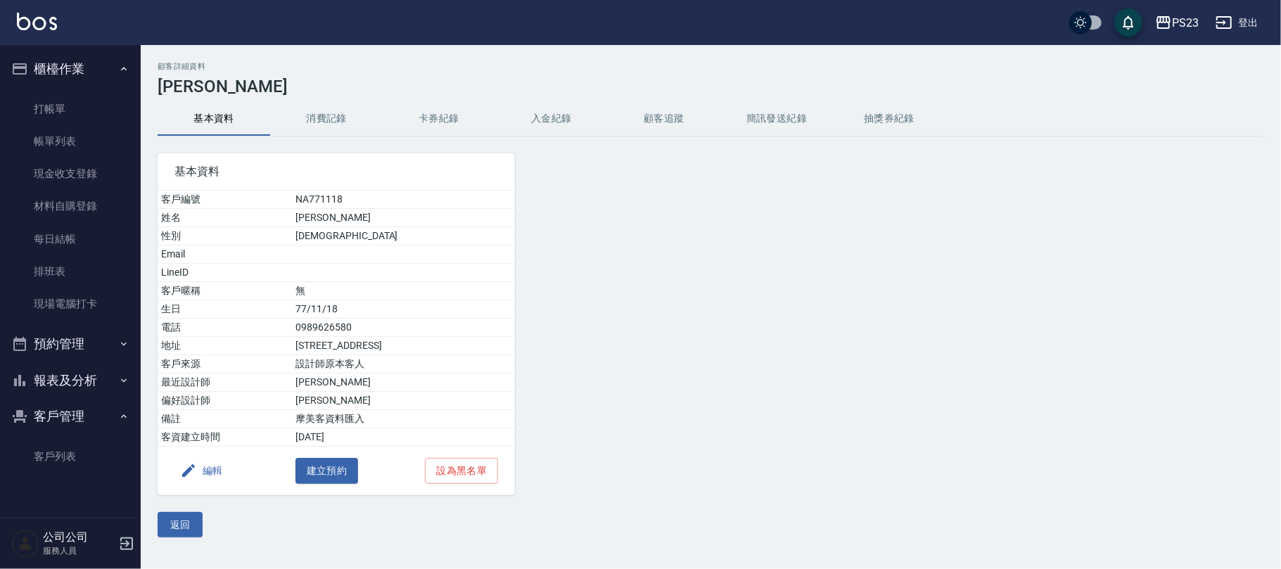
click at [326, 121] on button "消費記錄" at bounding box center [326, 119] width 113 height 34
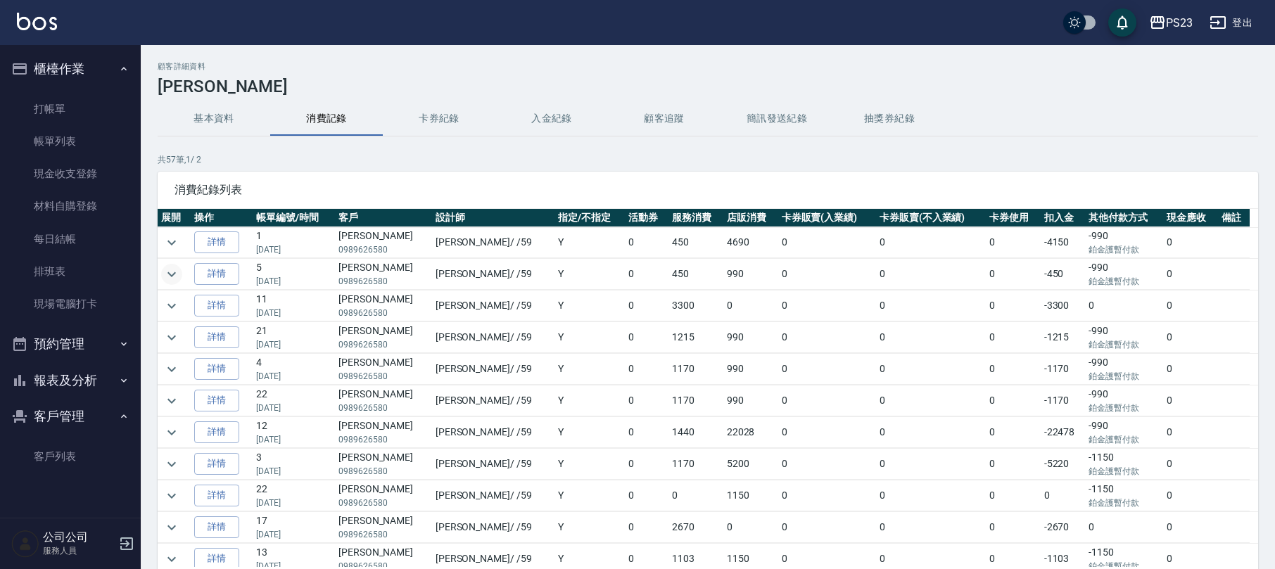
click at [173, 272] on icon "expand row" at bounding box center [171, 274] width 17 height 17
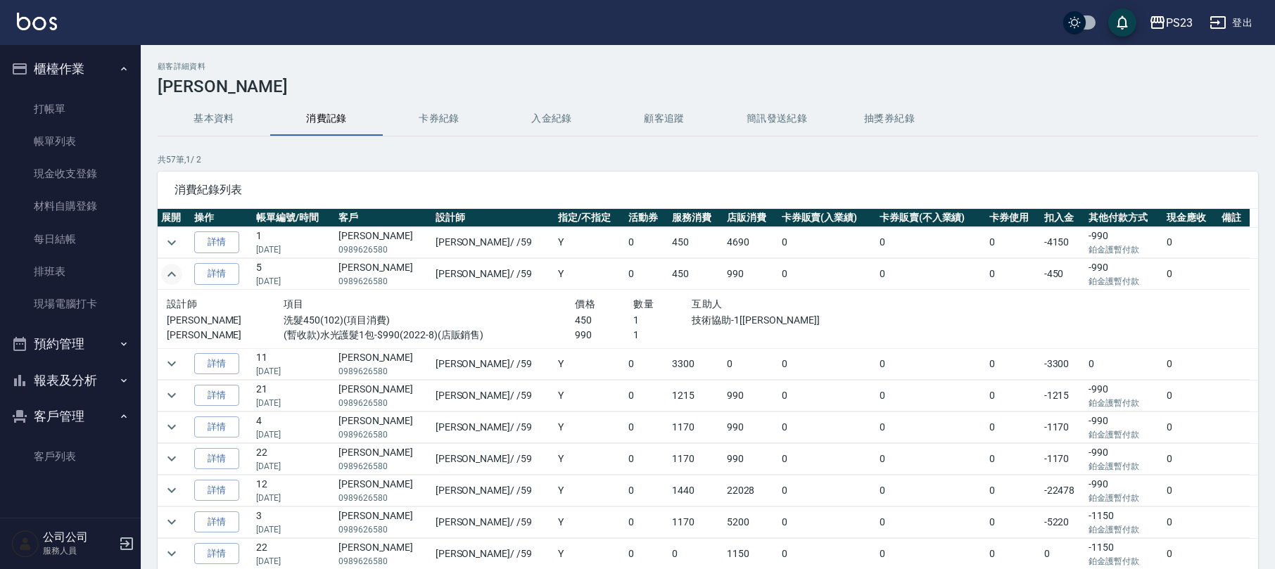
click at [173, 271] on icon "expand row" at bounding box center [171, 274] width 17 height 17
